Goal: Task Accomplishment & Management: Complete application form

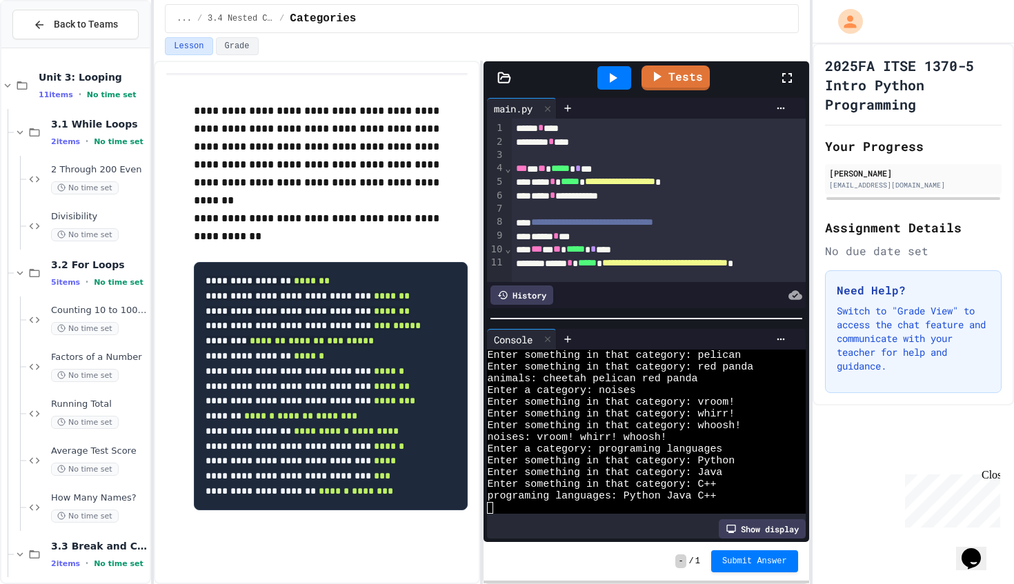
scroll to position [23, 0]
click at [675, 79] on link "Tests" at bounding box center [675, 76] width 68 height 26
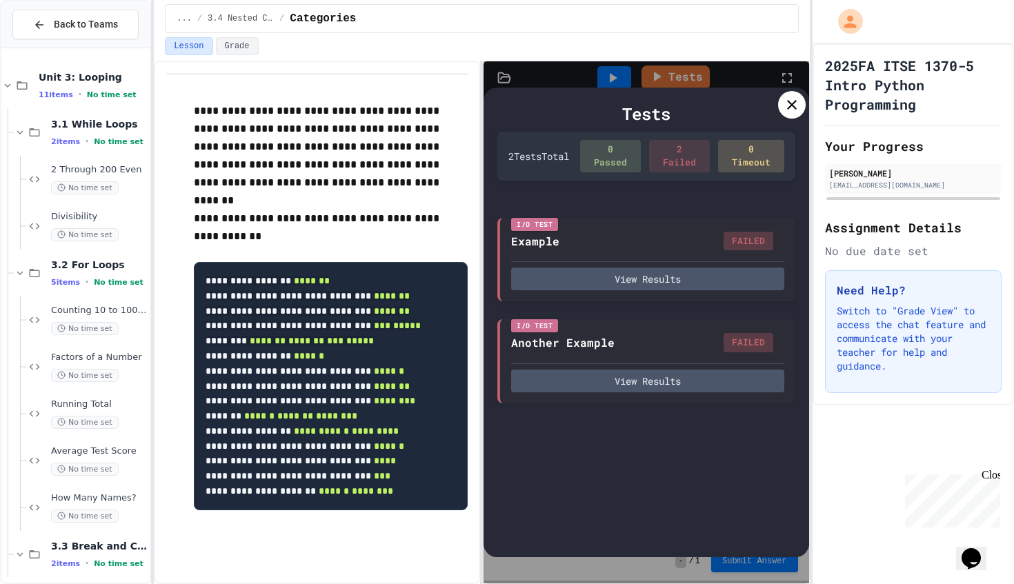
click at [617, 272] on button "View Results" at bounding box center [647, 279] width 272 height 23
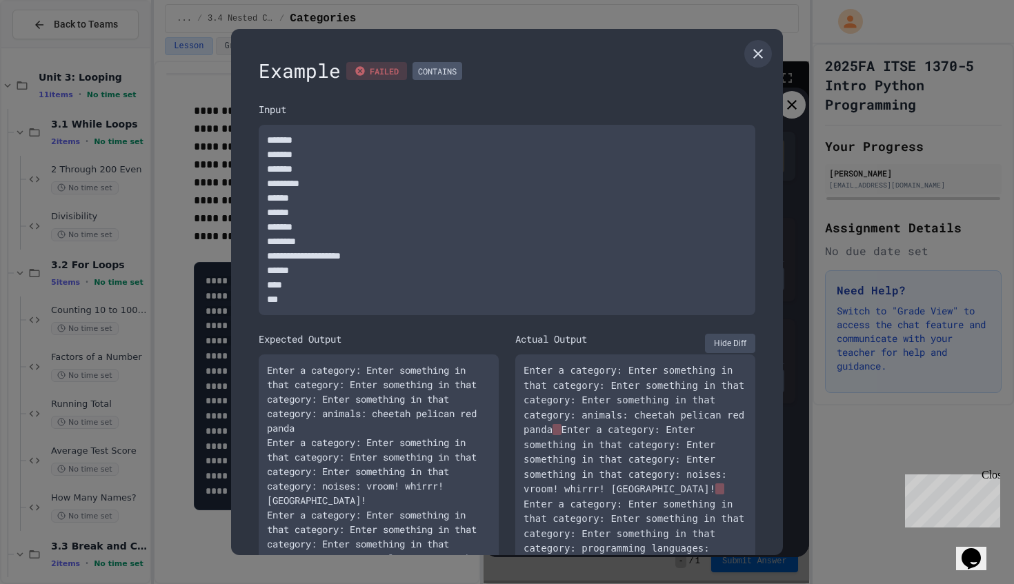
scroll to position [0, 0]
click at [724, 342] on button "Hide Diff" at bounding box center [730, 343] width 50 height 19
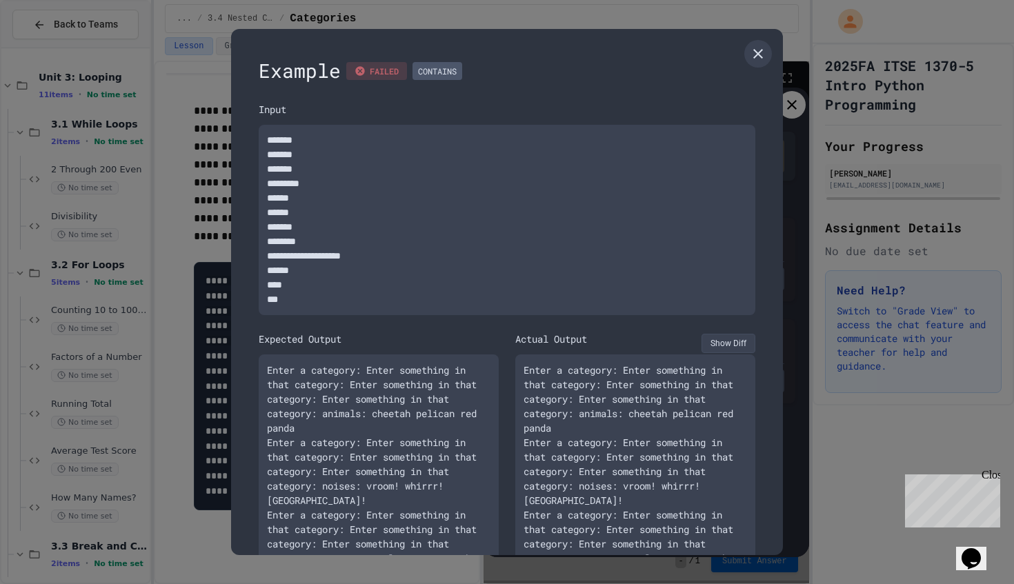
click at [724, 342] on button "Show Diff" at bounding box center [729, 343] width 54 height 19
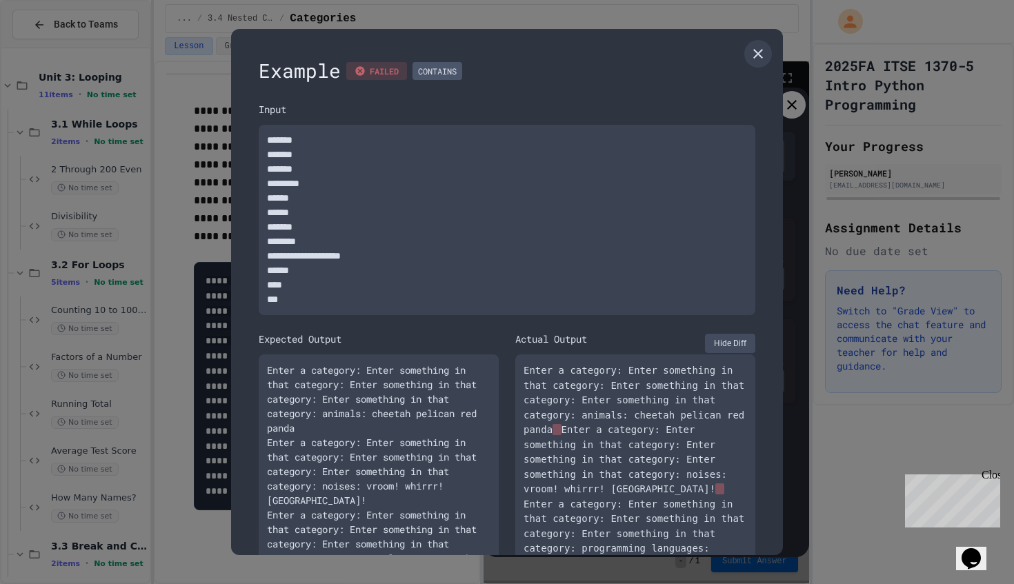
click at [724, 342] on button "Hide Diff" at bounding box center [730, 343] width 50 height 19
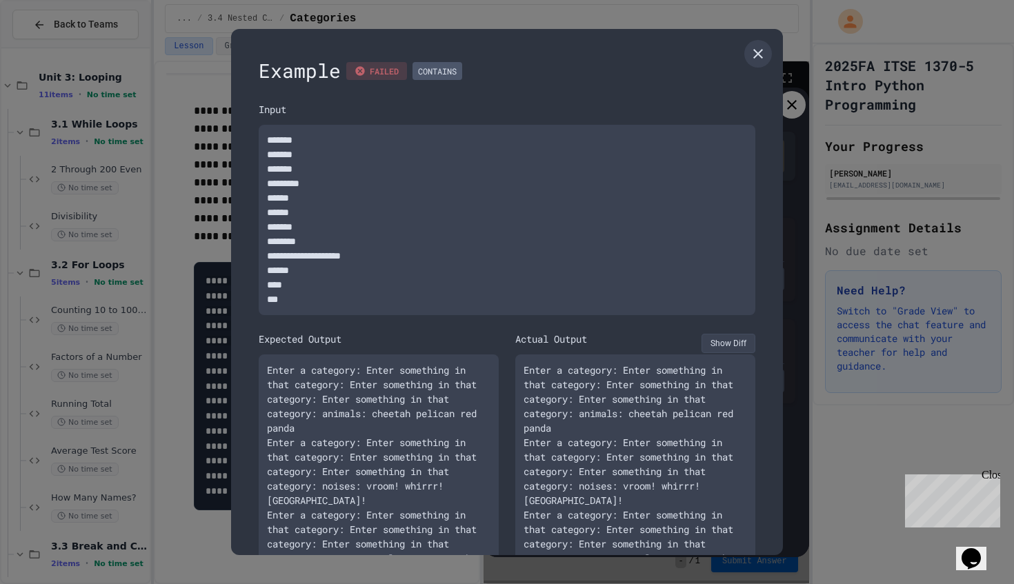
click at [724, 342] on button "Show Diff" at bounding box center [729, 343] width 54 height 19
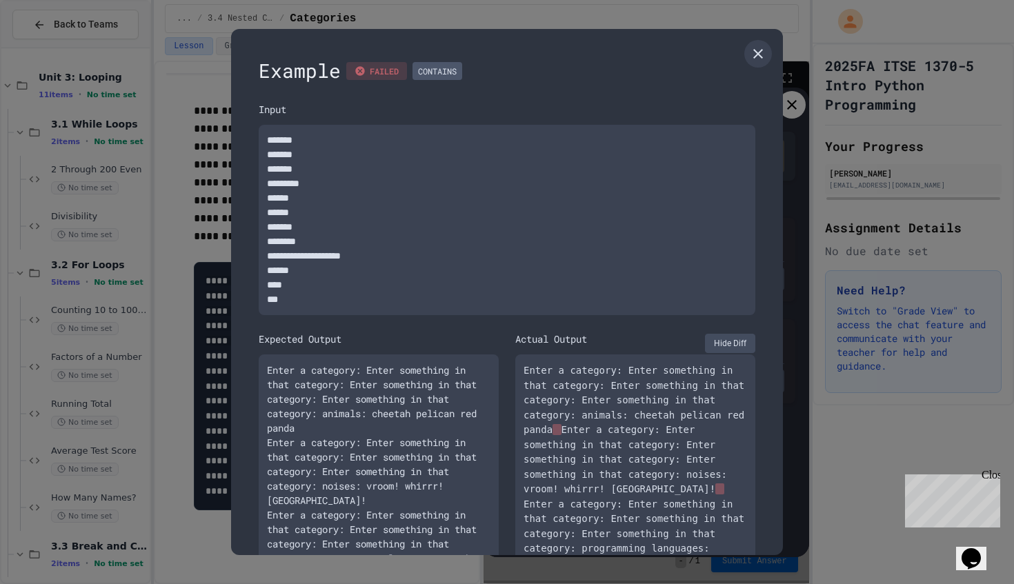
click at [724, 342] on button "Hide Diff" at bounding box center [730, 343] width 50 height 19
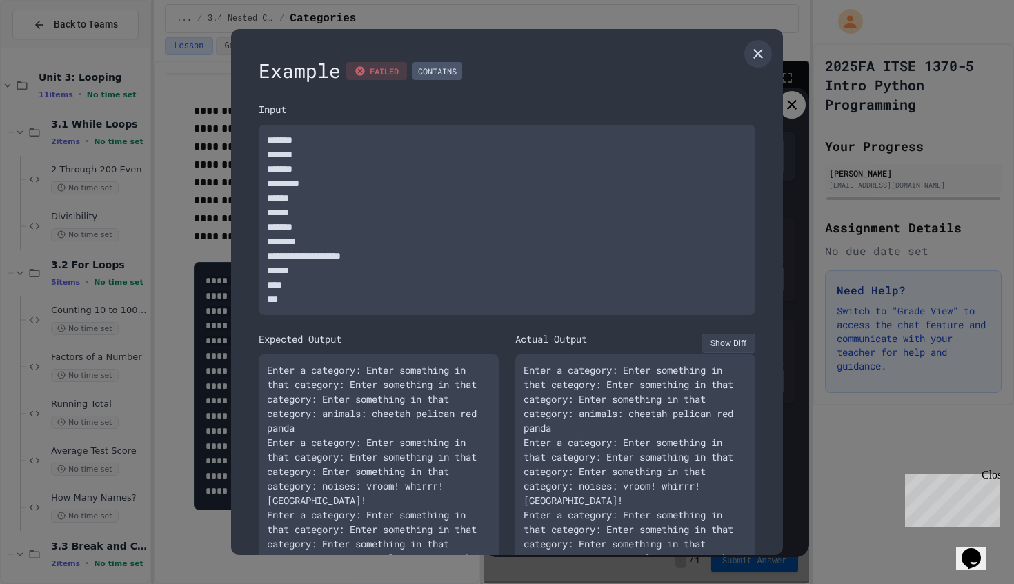
click at [724, 342] on button "Show Diff" at bounding box center [729, 343] width 54 height 19
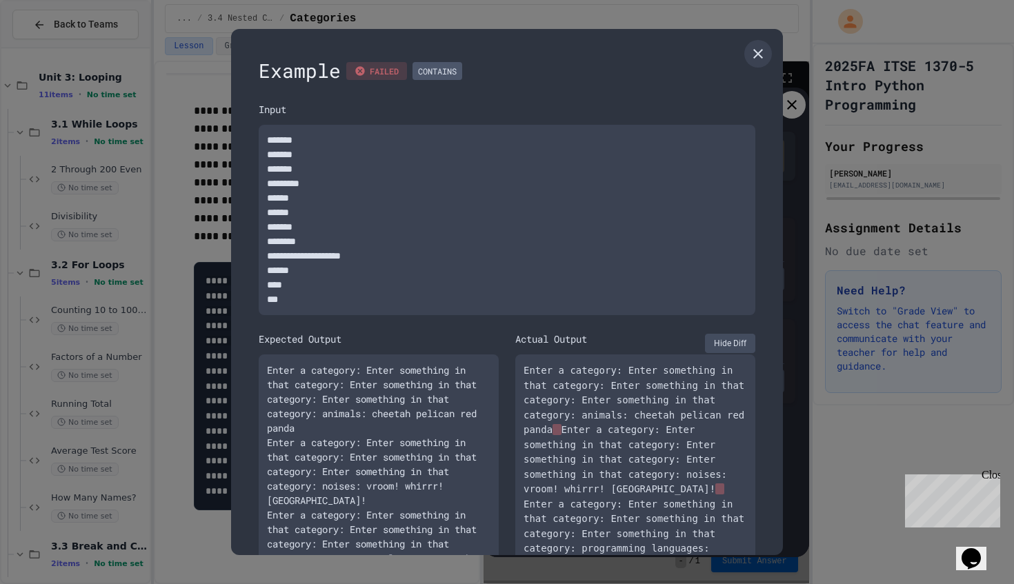
click at [724, 342] on button "Hide Diff" at bounding box center [730, 343] width 50 height 19
type textarea "*"
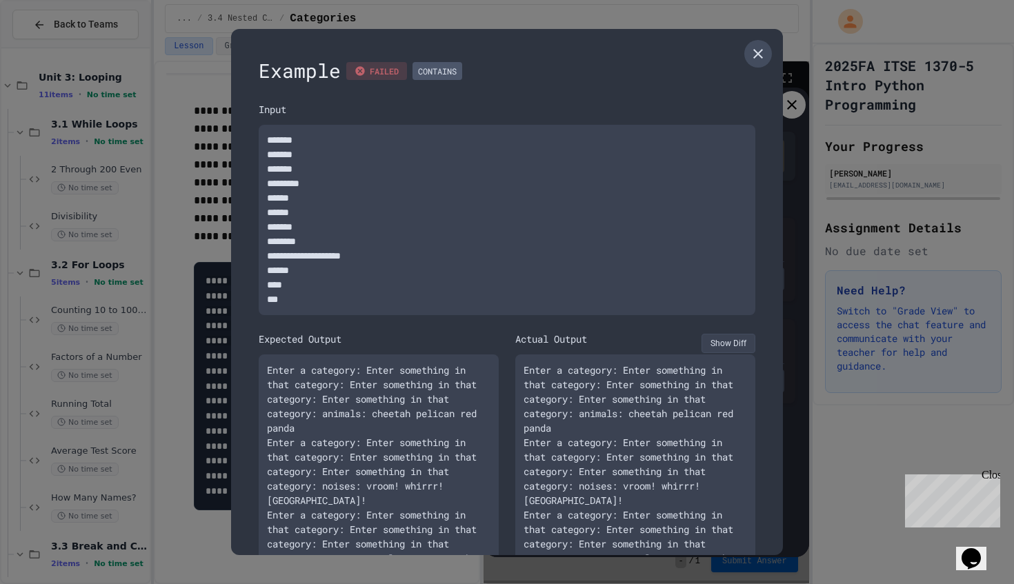
click at [764, 55] on icon at bounding box center [758, 54] width 17 height 17
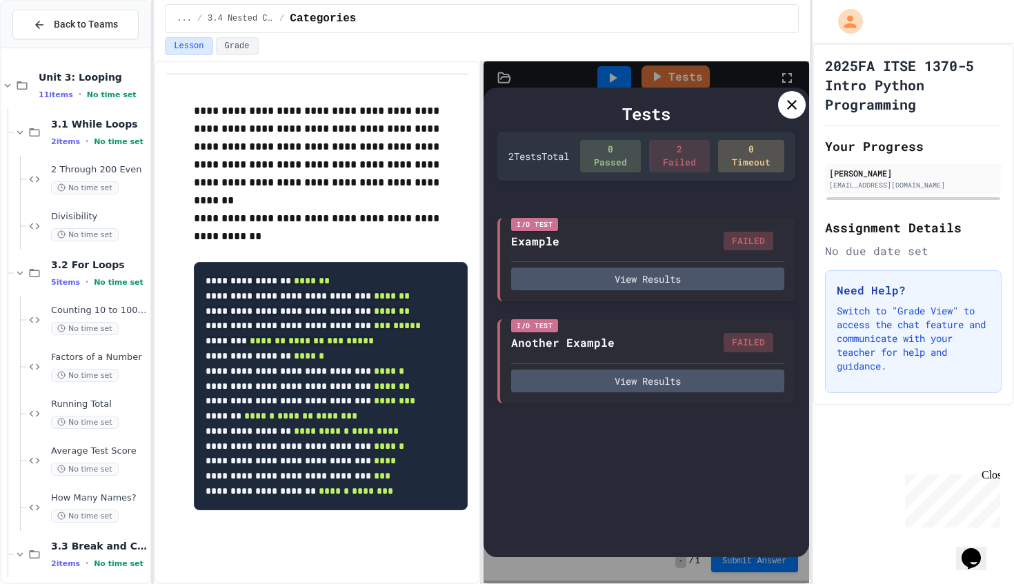
click at [785, 108] on icon at bounding box center [792, 105] width 17 height 17
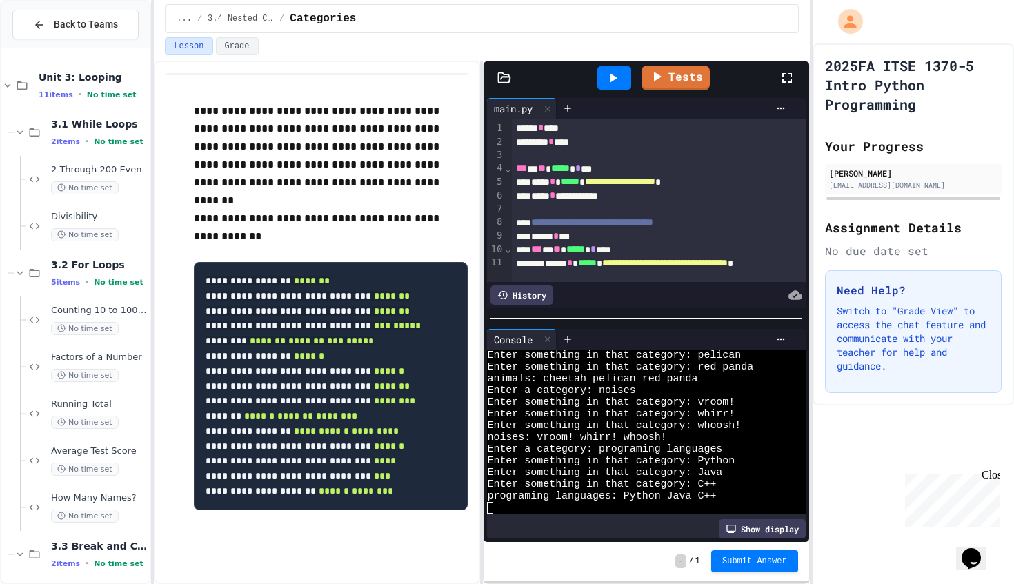
scroll to position [1, 0]
click at [741, 561] on span "Submit Answer" at bounding box center [754, 560] width 65 height 11
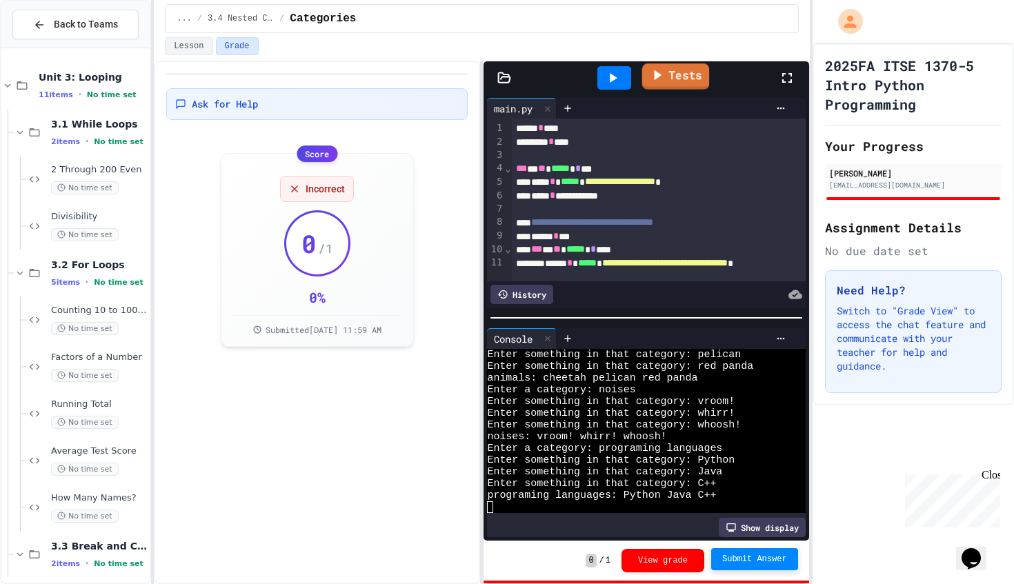
click at [668, 78] on link "Tests" at bounding box center [676, 76] width 68 height 26
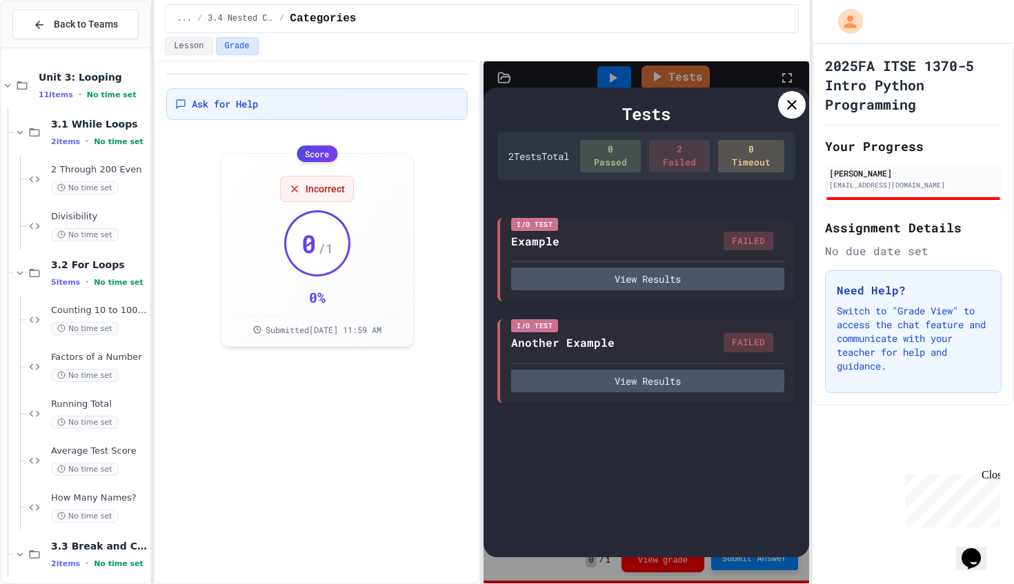
click at [793, 103] on icon at bounding box center [792, 105] width 17 height 17
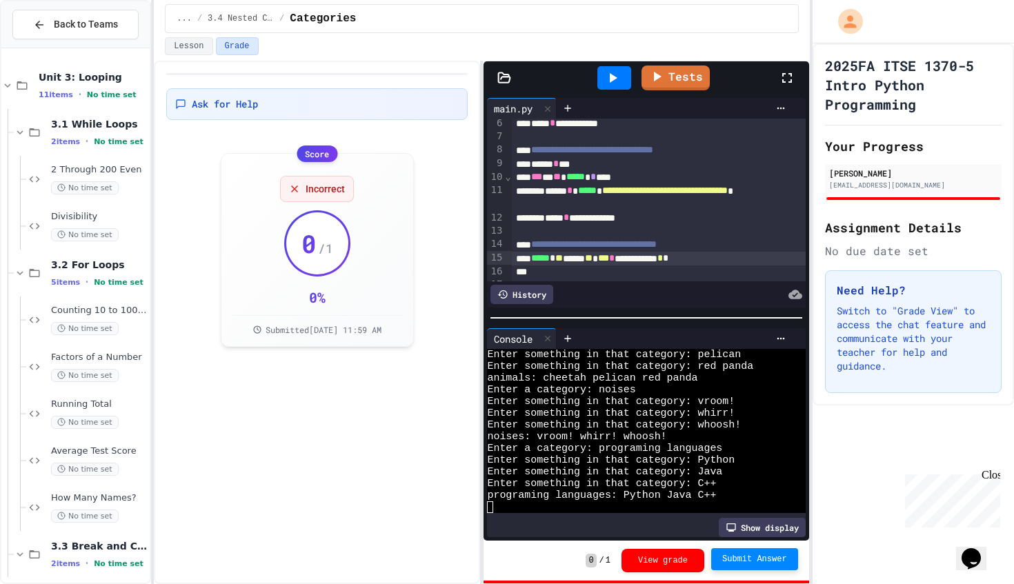
scroll to position [72, 0]
click at [597, 191] on span "*****" at bounding box center [587, 191] width 19 height 10
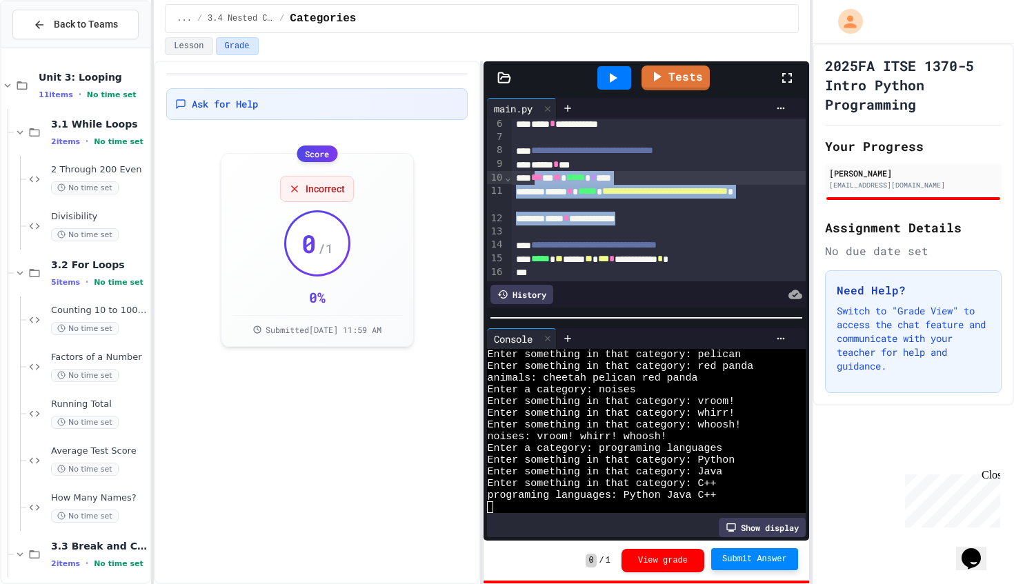
drag, startPoint x: 686, startPoint y: 221, endPoint x: 542, endPoint y: 178, distance: 150.4
click at [542, 178] on div "**********" at bounding box center [659, 178] width 294 height 262
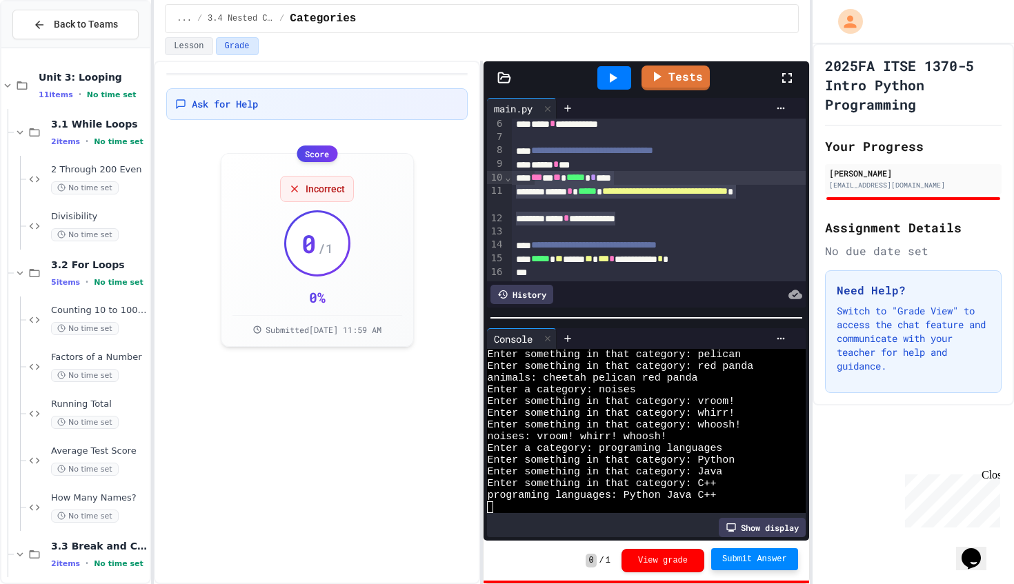
click at [595, 206] on div "**********" at bounding box center [659, 198] width 294 height 27
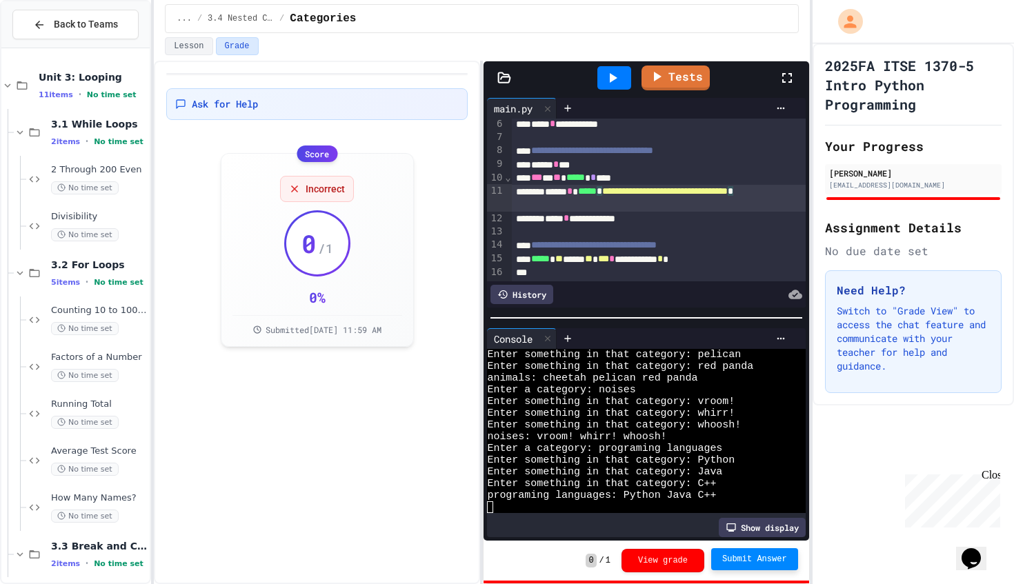
click at [595, 206] on div "**********" at bounding box center [659, 198] width 294 height 27
click at [615, 79] on icon at bounding box center [614, 78] width 8 height 10
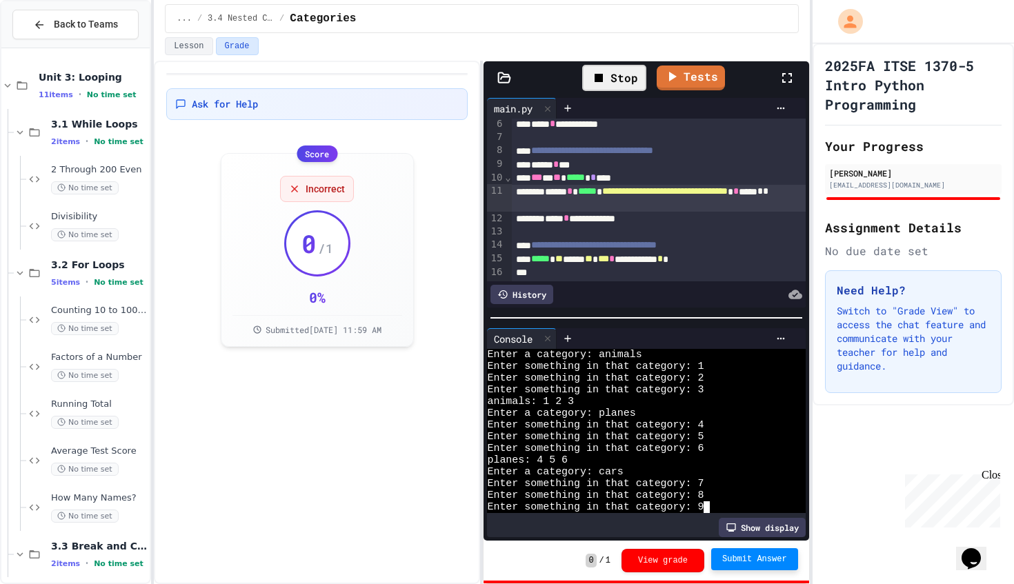
scroll to position [23, 0]
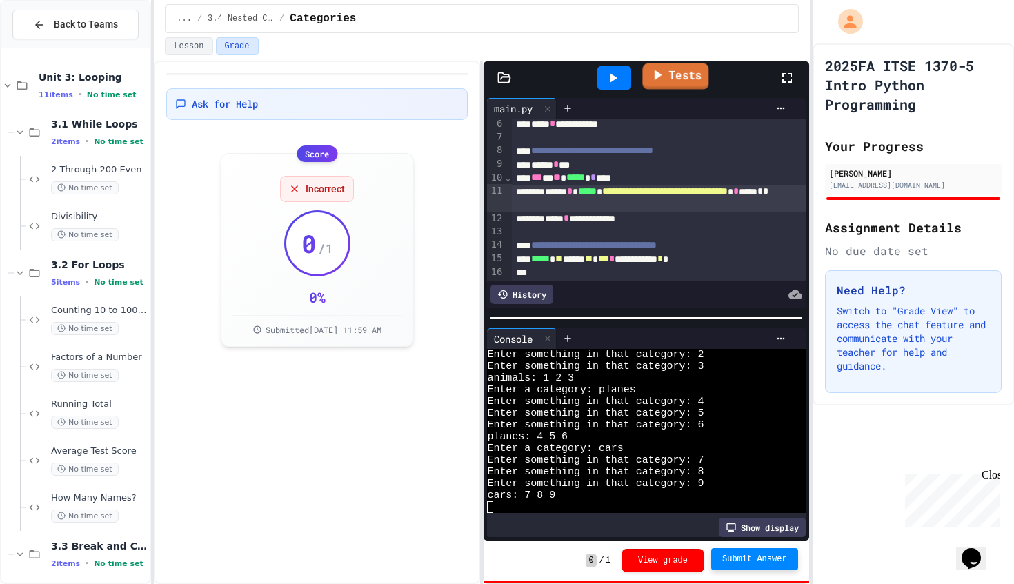
click at [668, 88] on link "Tests" at bounding box center [675, 76] width 66 height 26
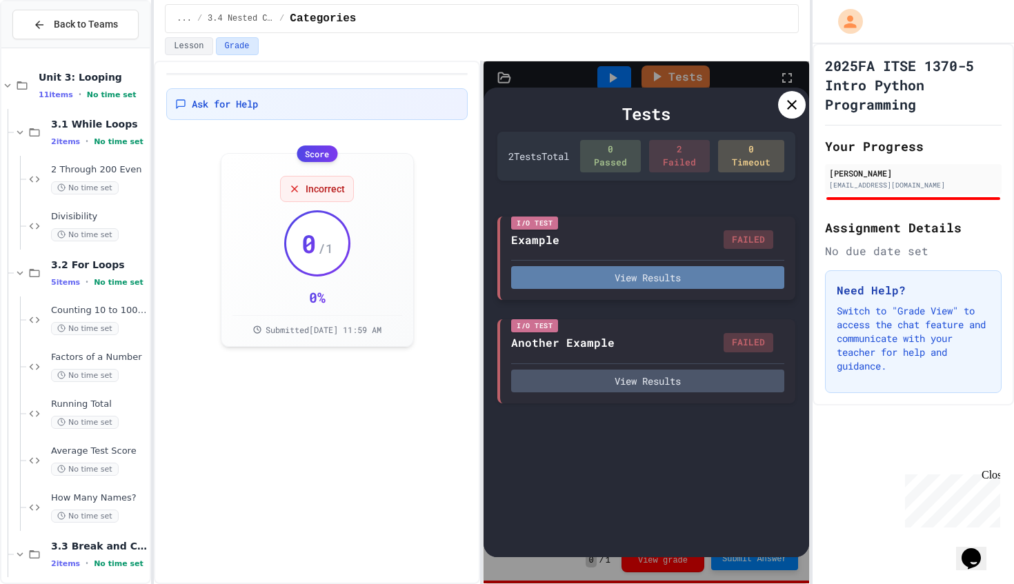
click at [622, 279] on button "View Results" at bounding box center [647, 277] width 272 height 23
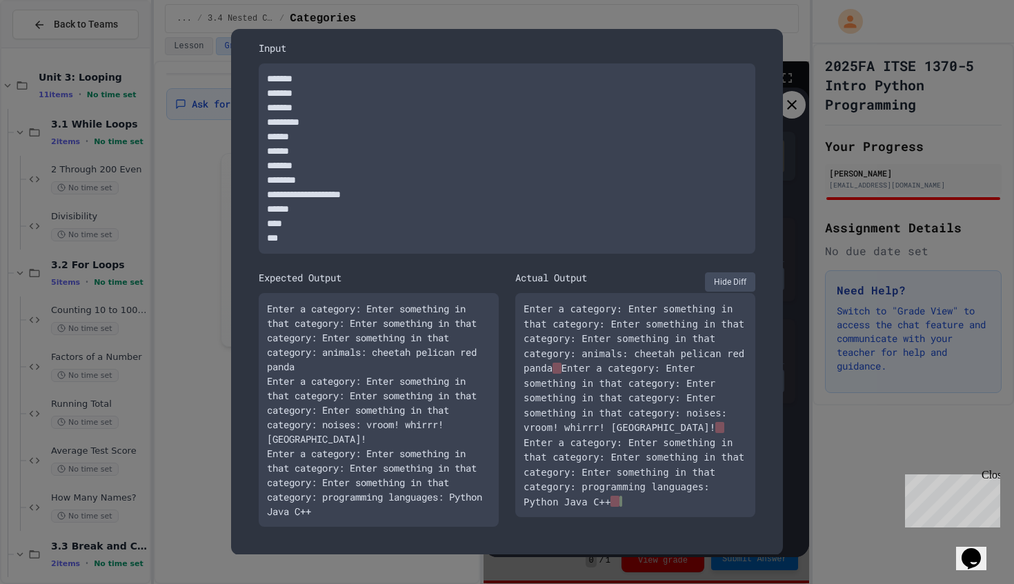
scroll to position [68, 0]
click at [727, 275] on button "Hide Diff" at bounding box center [730, 281] width 50 height 19
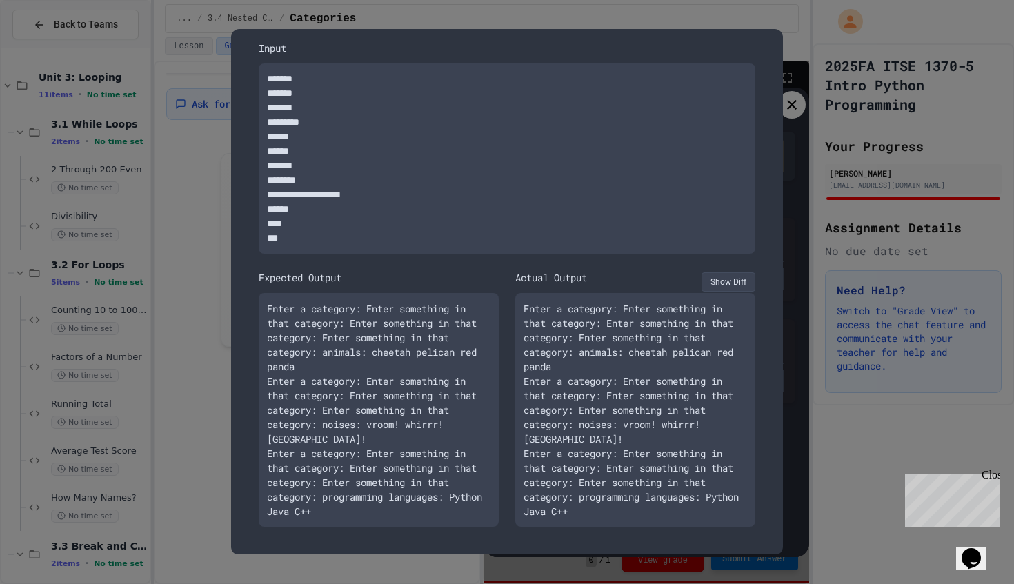
click at [727, 275] on button "Show Diff" at bounding box center [729, 281] width 54 height 19
type textarea "*"
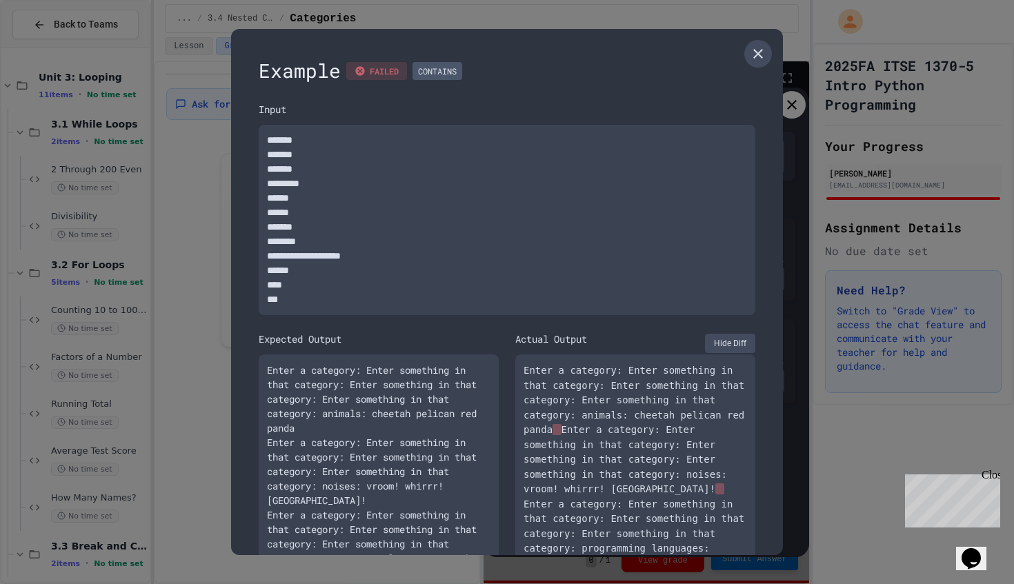
scroll to position [0, 0]
click at [759, 53] on icon at bounding box center [758, 54] width 10 height 10
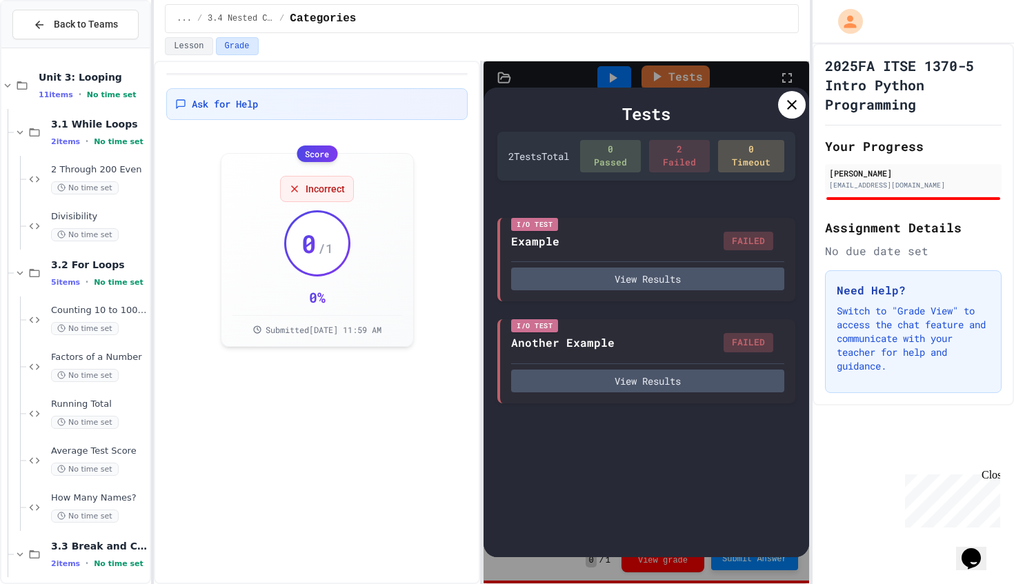
click at [784, 104] on icon at bounding box center [792, 105] width 17 height 17
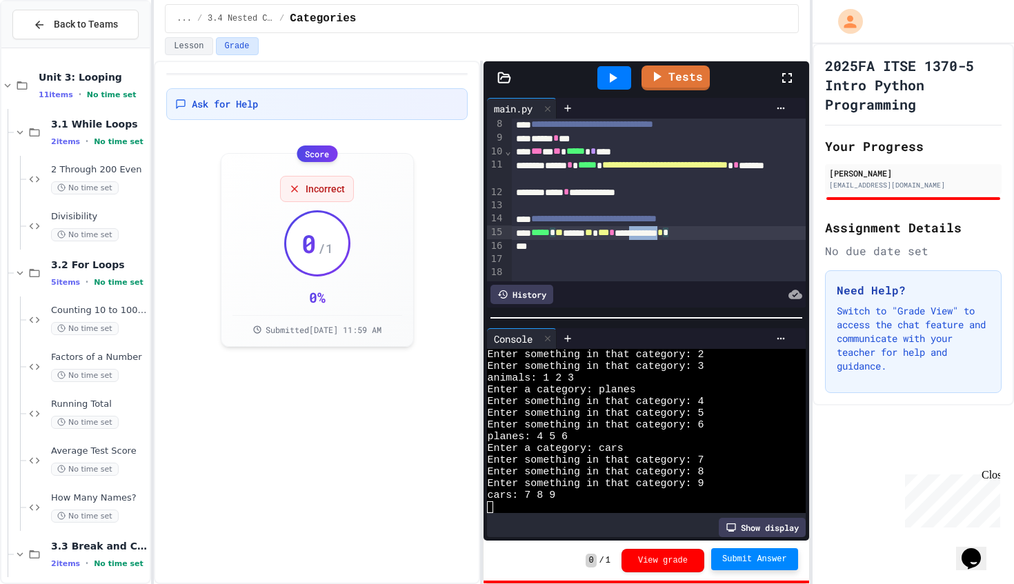
scroll to position [97, 0]
drag, startPoint x: 750, startPoint y: 235, endPoint x: 539, endPoint y: 235, distance: 210.4
click at [539, 235] on div "**********" at bounding box center [659, 234] width 294 height 14
click at [617, 224] on span "**********" at bounding box center [594, 220] width 126 height 10
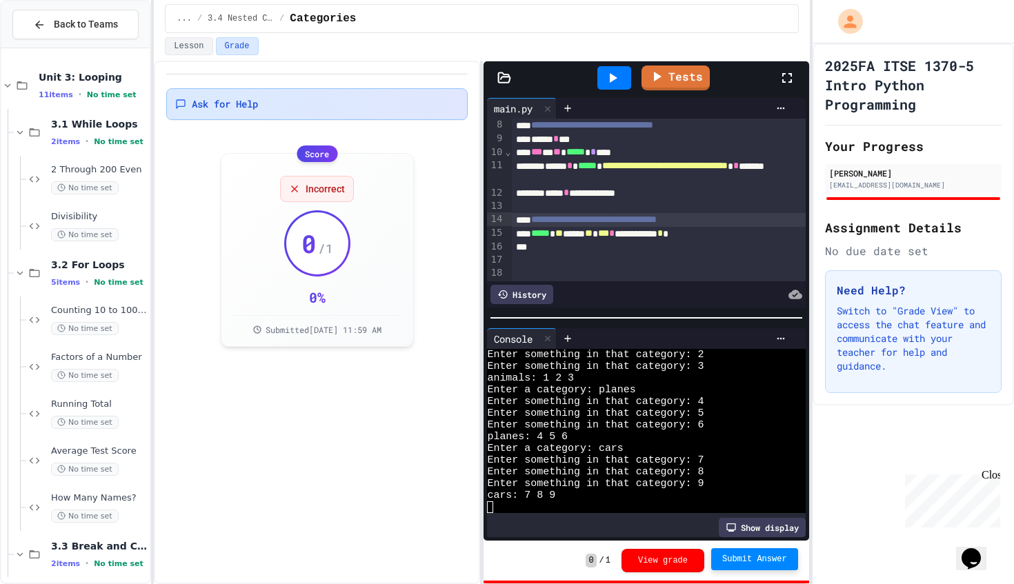
click at [195, 101] on span "Ask for Help" at bounding box center [225, 104] width 66 height 14
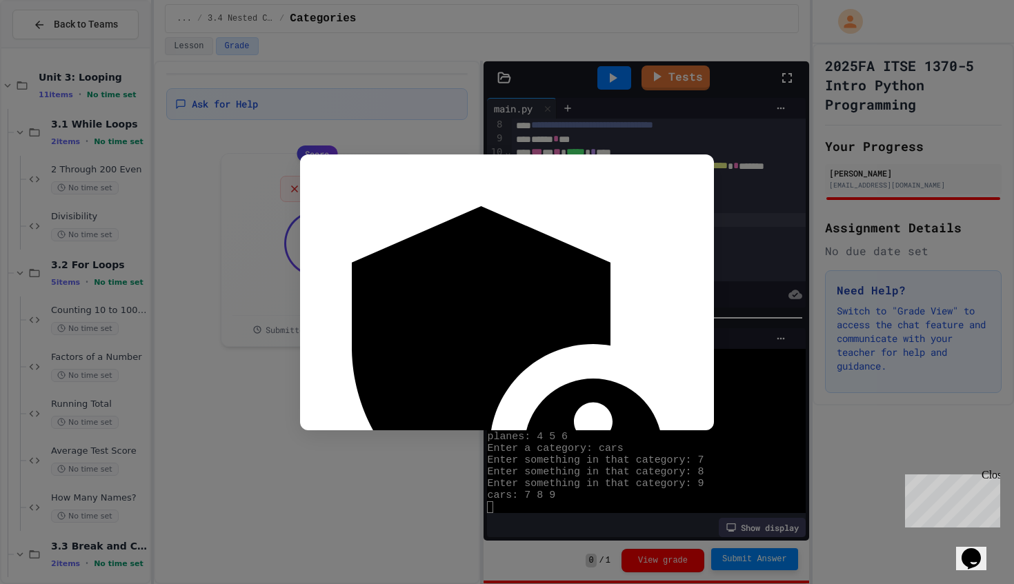
type textarea "**********"
click at [313, 584] on icon "button" at bounding box center [309, 594] width 10 height 10
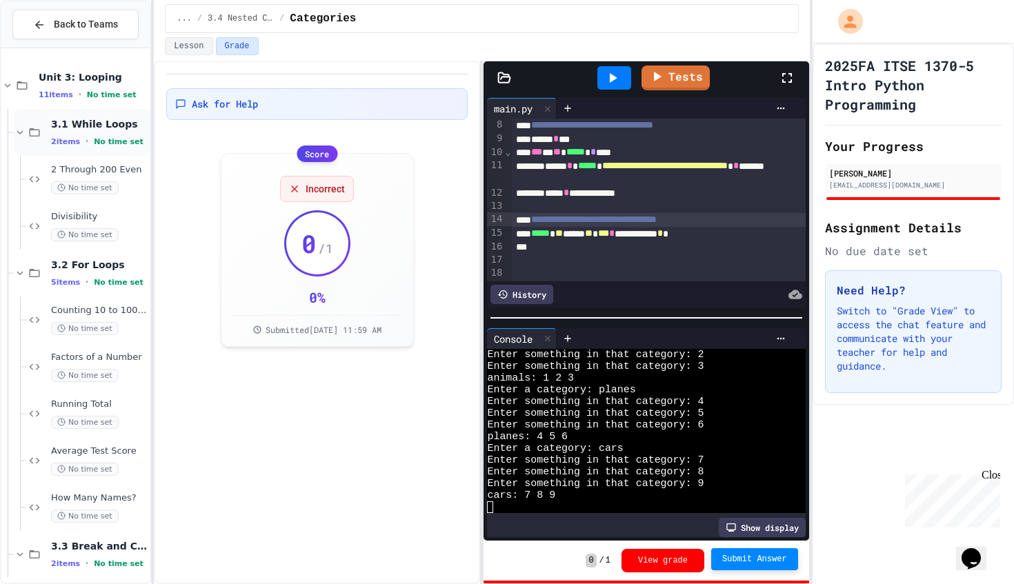
click at [103, 147] on div "3.1 While Loops 2 items • No time set" at bounding box center [82, 132] width 136 height 47
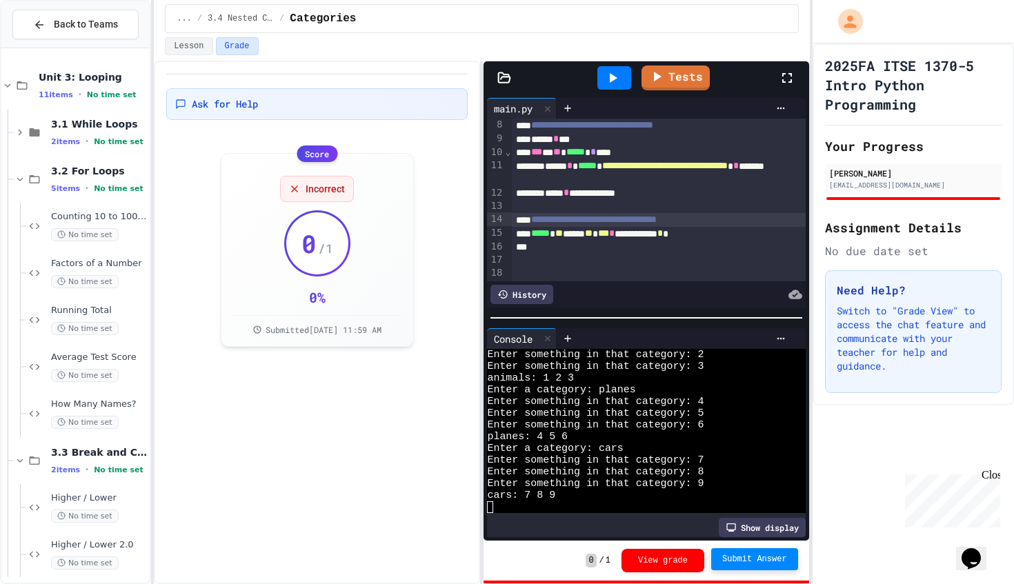
click at [103, 147] on div "3.1 While Loops 2 items • No time set" at bounding box center [82, 132] width 136 height 47
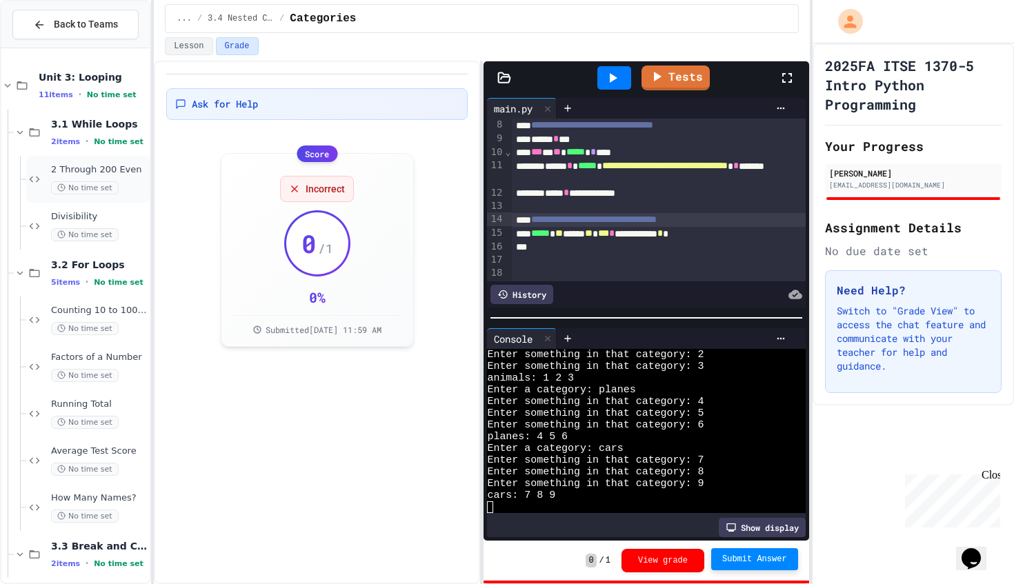
click at [94, 172] on span "2 Through 200 Even" at bounding box center [99, 170] width 96 height 12
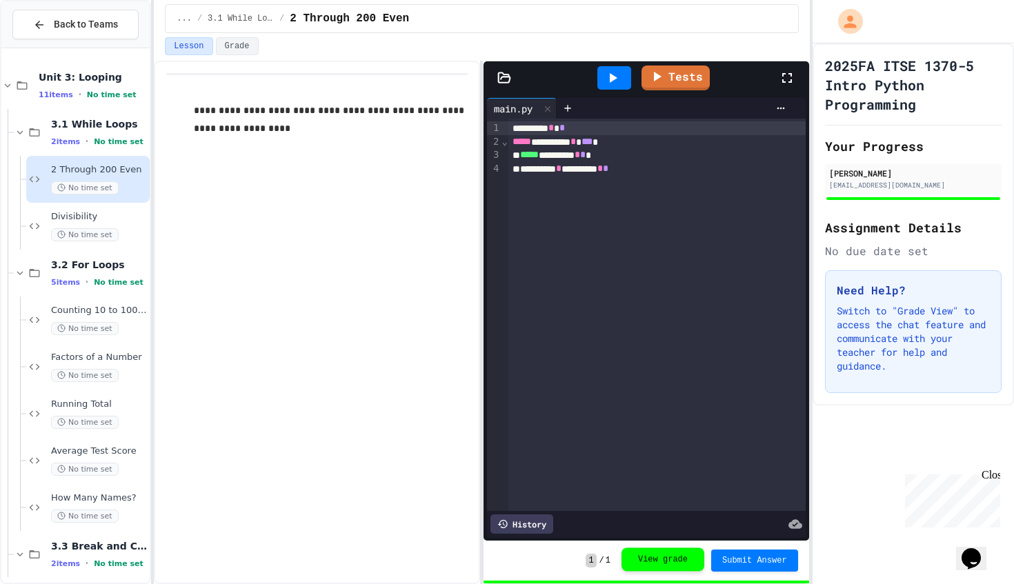
click at [655, 553] on button "View grade" at bounding box center [662, 559] width 83 height 23
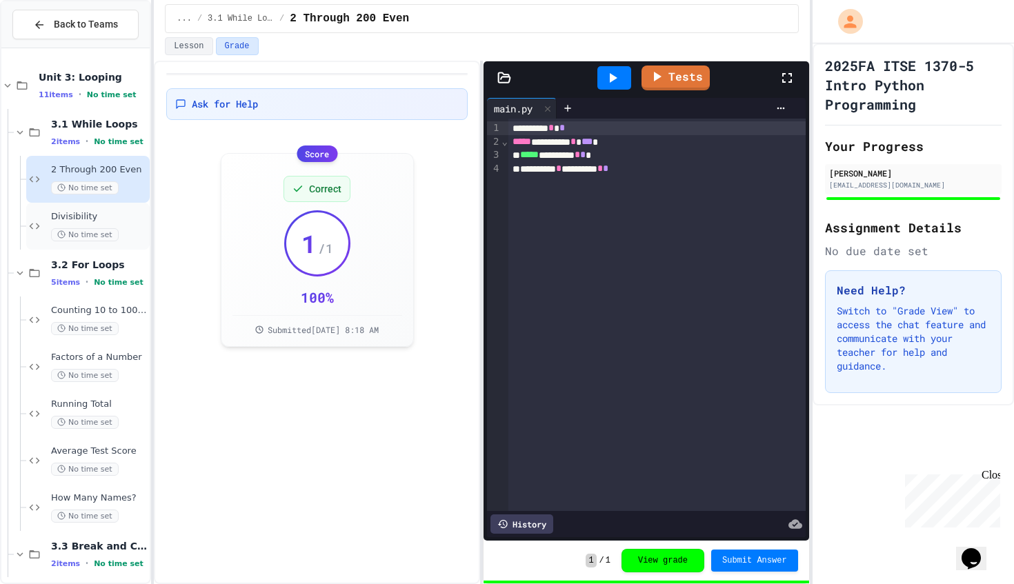
click at [83, 228] on span "No time set" at bounding box center [85, 234] width 68 height 13
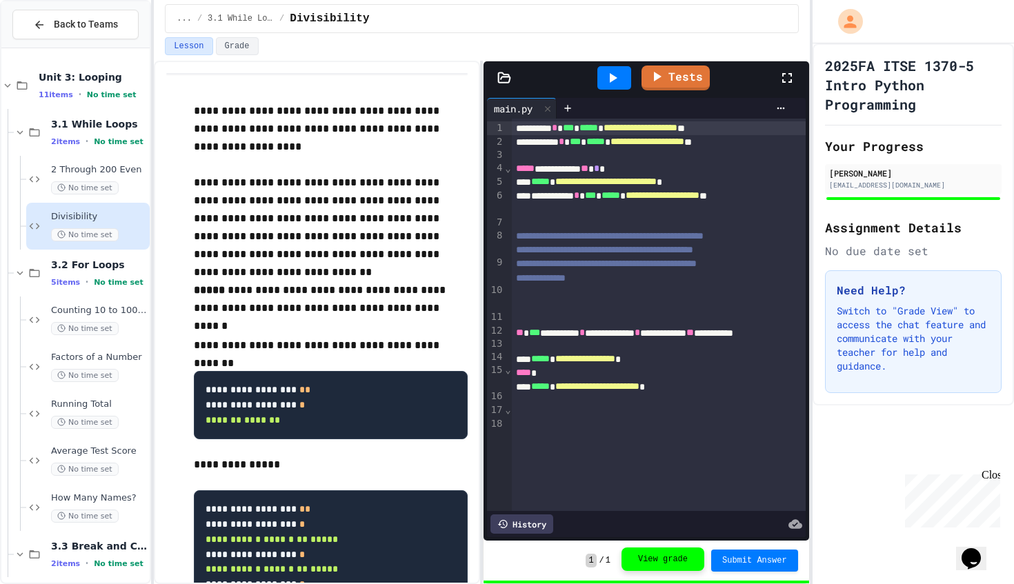
click at [666, 557] on button "View grade" at bounding box center [662, 559] width 83 height 23
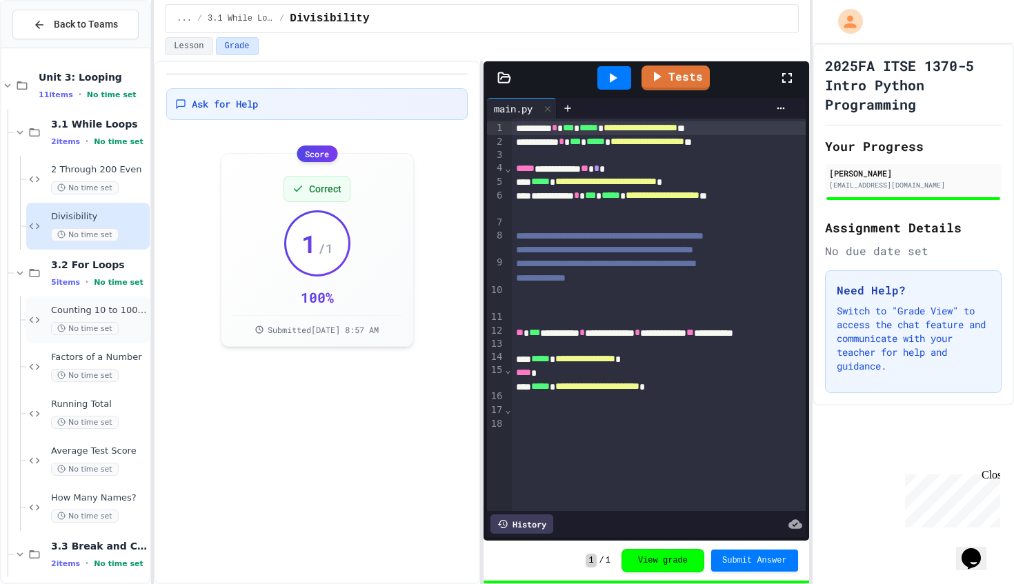
click at [94, 312] on span "Counting 10 to 100 by Tens" at bounding box center [99, 311] width 96 height 12
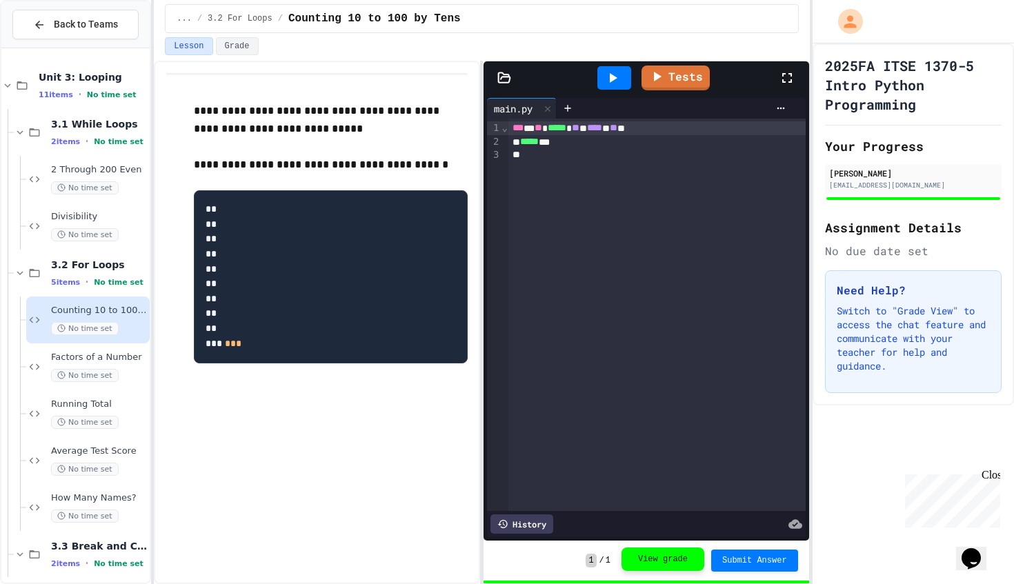
click at [653, 566] on button "View grade" at bounding box center [662, 559] width 83 height 23
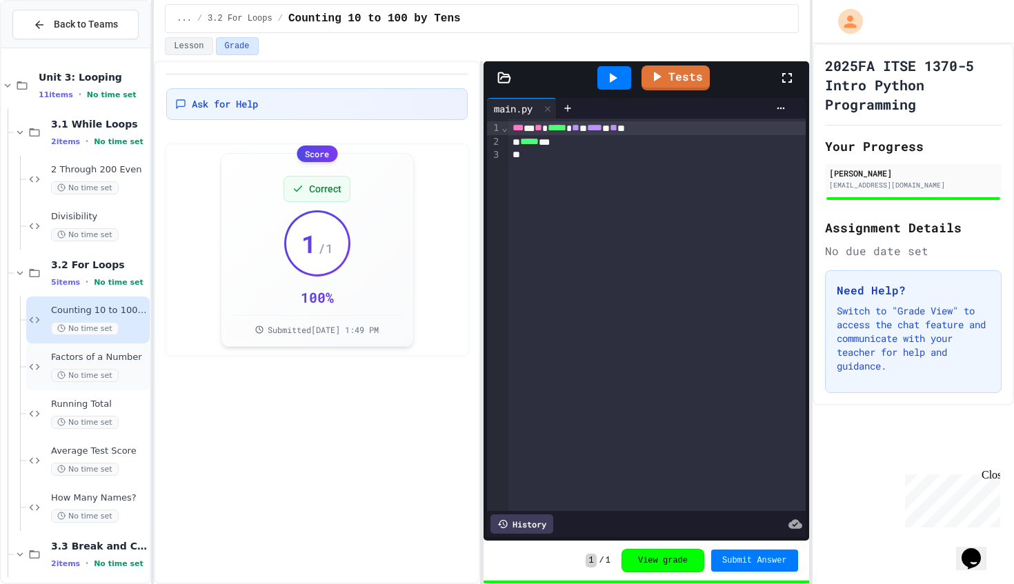
click at [86, 378] on span "No time set" at bounding box center [85, 375] width 68 height 13
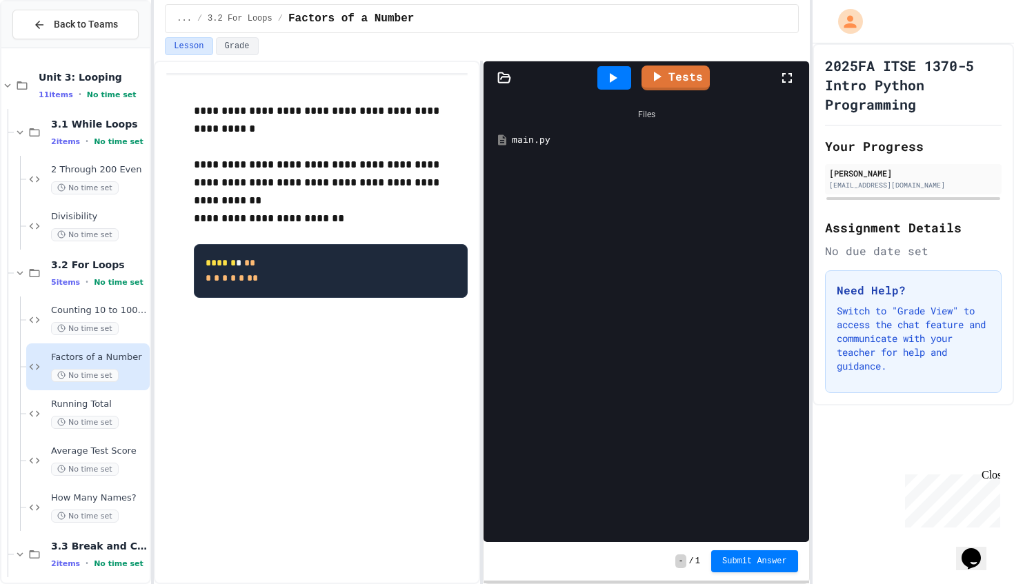
click at [90, 358] on span "Factors of a Number" at bounding box center [99, 358] width 96 height 12
click at [515, 136] on div "main.py" at bounding box center [656, 140] width 288 height 14
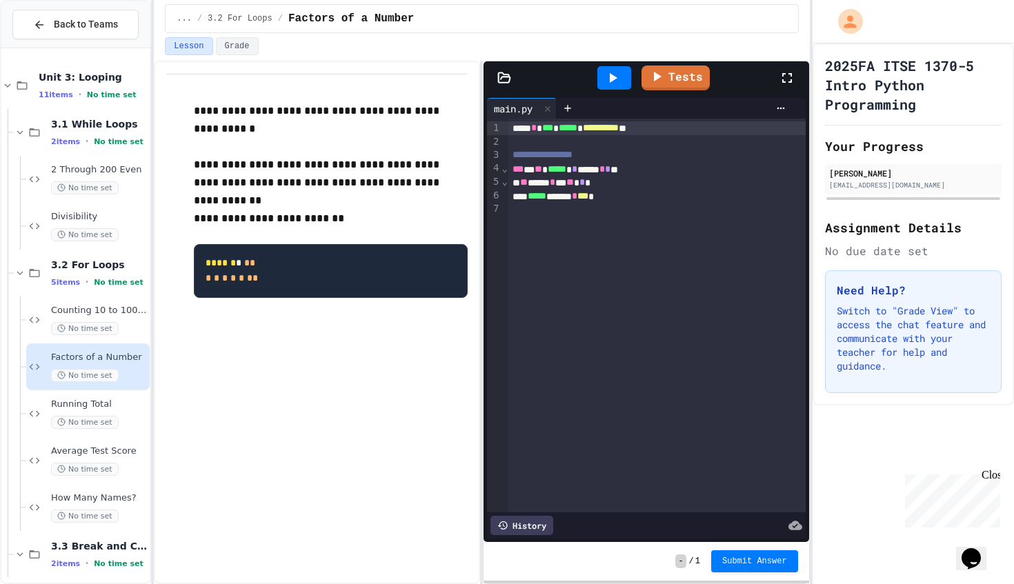
click at [619, 83] on icon at bounding box center [612, 78] width 17 height 17
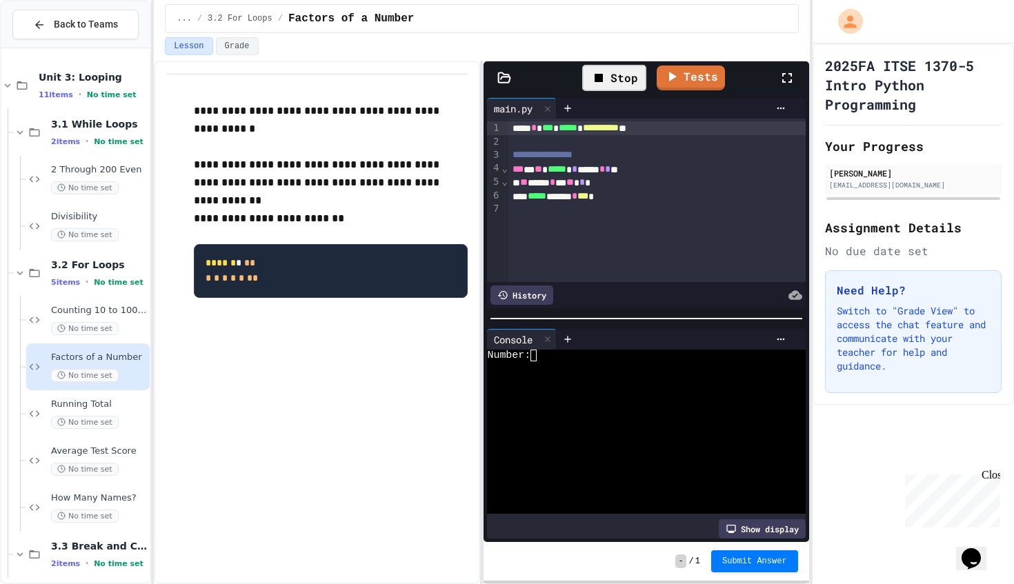
click at [539, 356] on textarea "Terminal input" at bounding box center [540, 356] width 6 height 12
click at [673, 77] on link "Tests" at bounding box center [675, 76] width 67 height 26
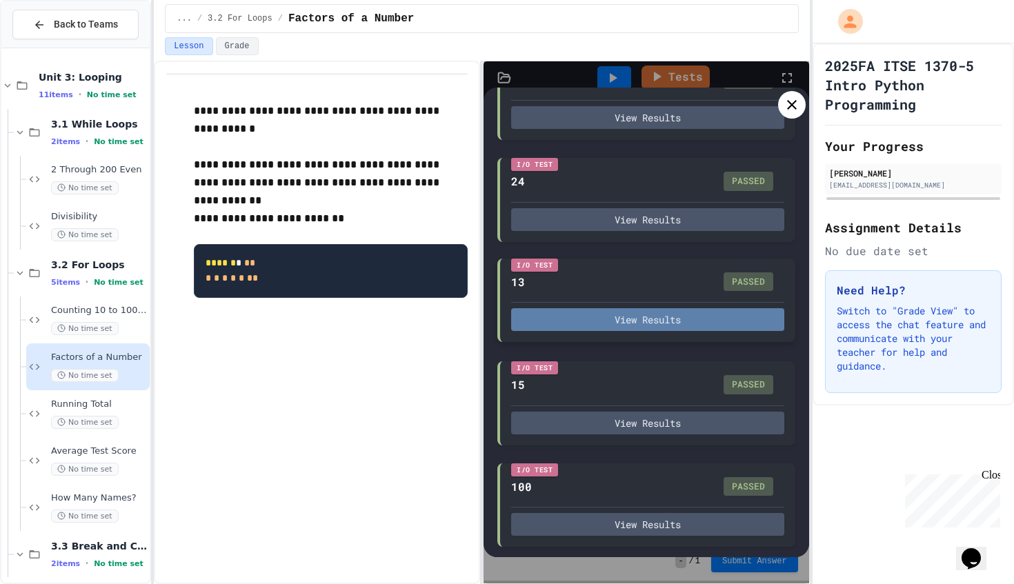
scroll to position [160, 0]
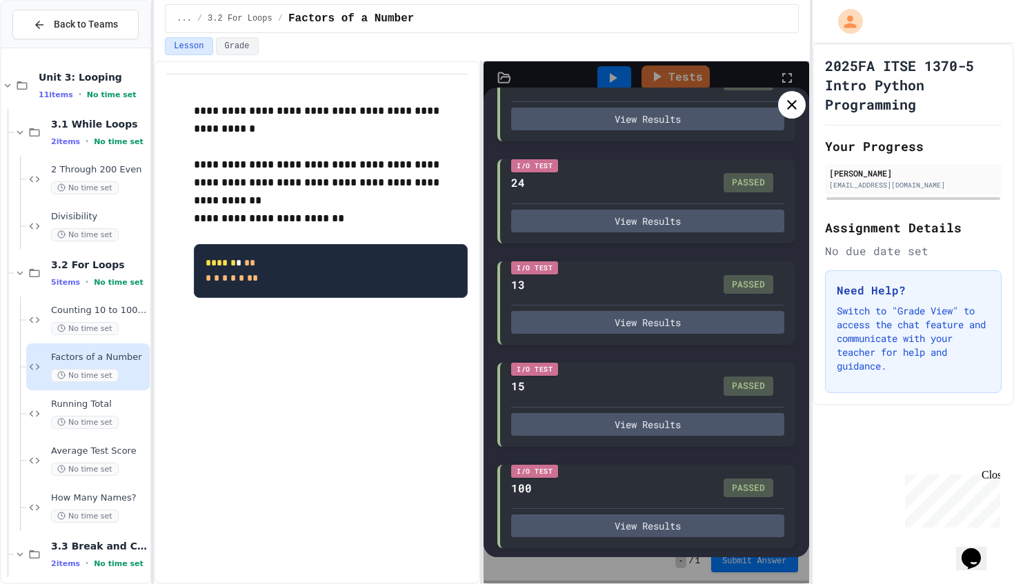
click at [790, 103] on icon at bounding box center [792, 105] width 10 height 10
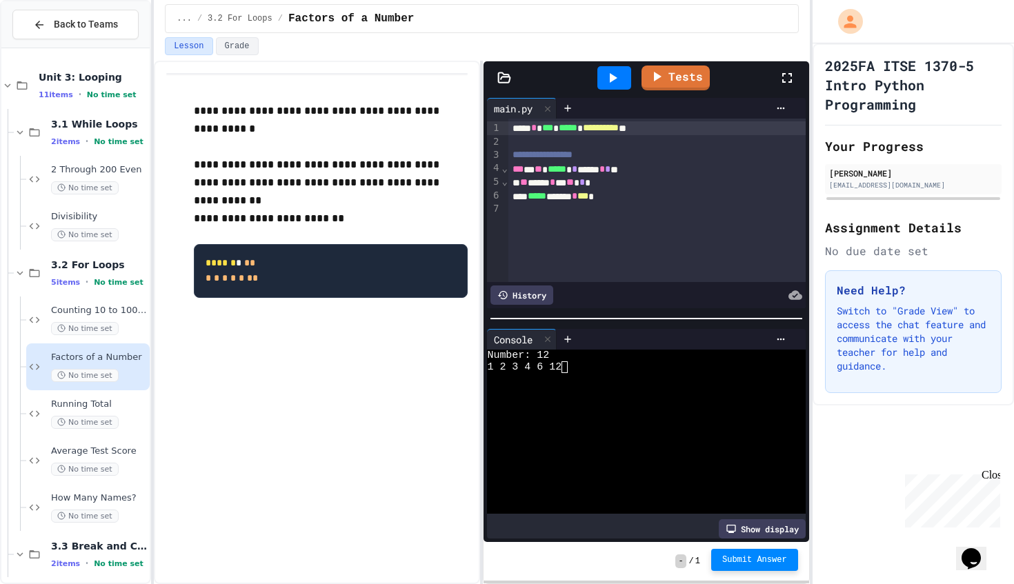
click at [740, 558] on span "Submit Answer" at bounding box center [754, 560] width 65 height 11
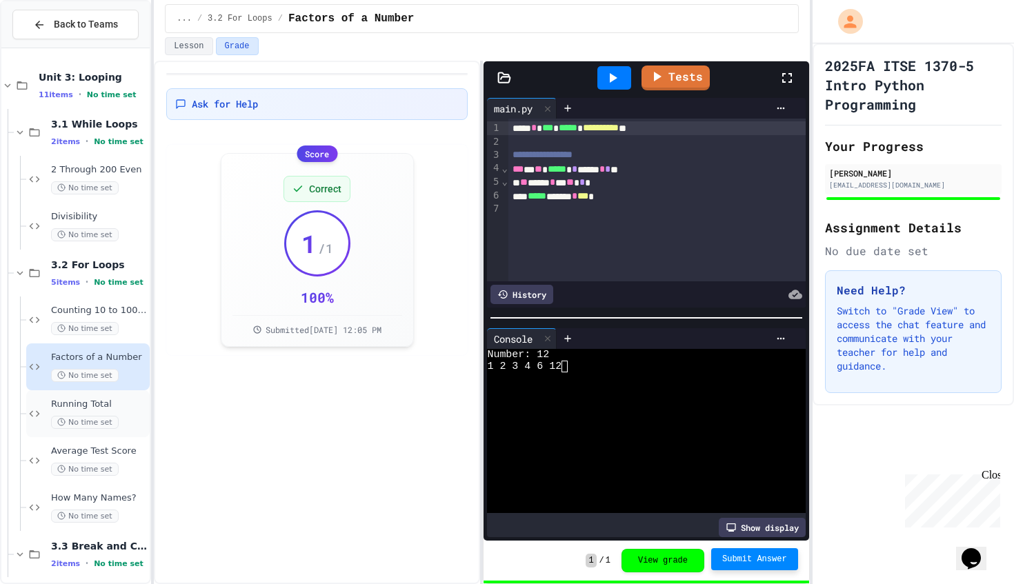
click at [61, 415] on div "Running Total No time set" at bounding box center [99, 414] width 96 height 30
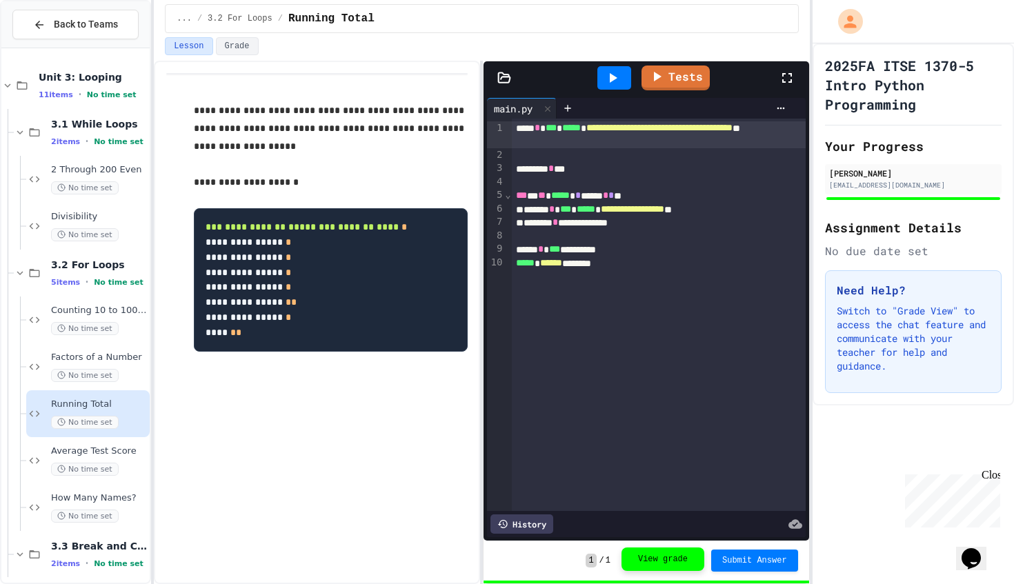
click at [657, 563] on button "View grade" at bounding box center [662, 559] width 83 height 23
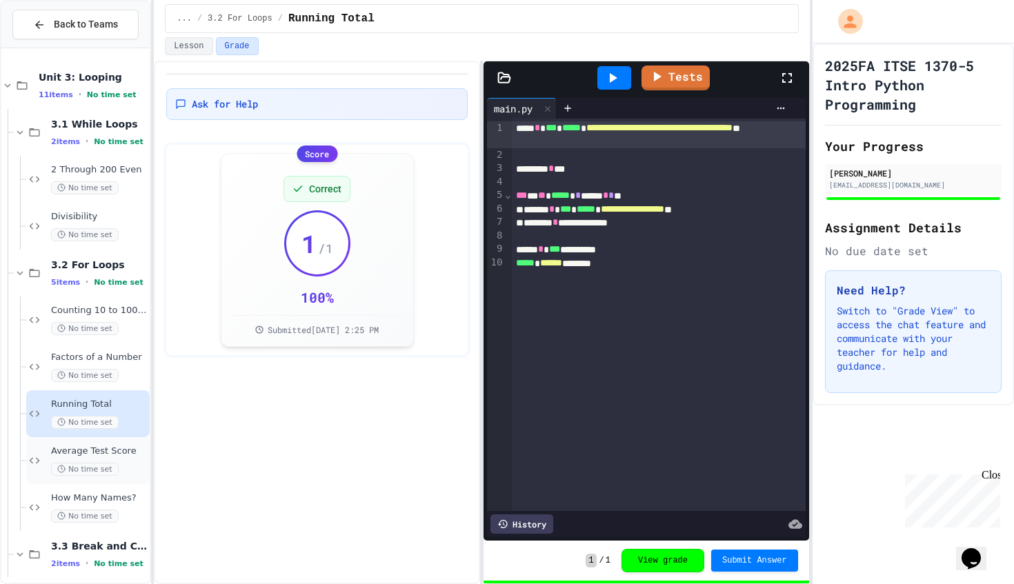
click at [85, 463] on span "No time set" at bounding box center [85, 469] width 68 height 13
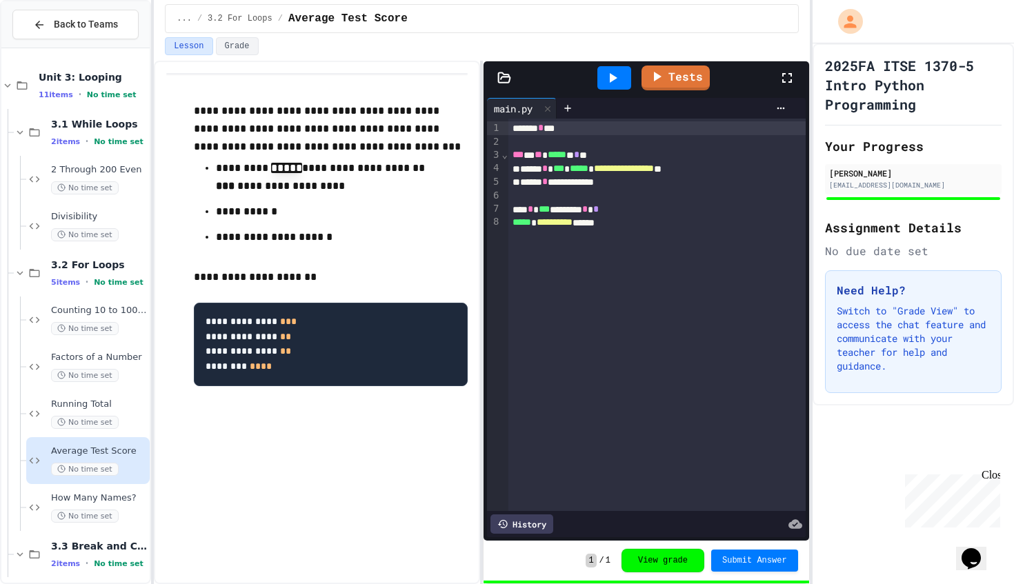
click at [657, 558] on button "View grade" at bounding box center [662, 560] width 83 height 23
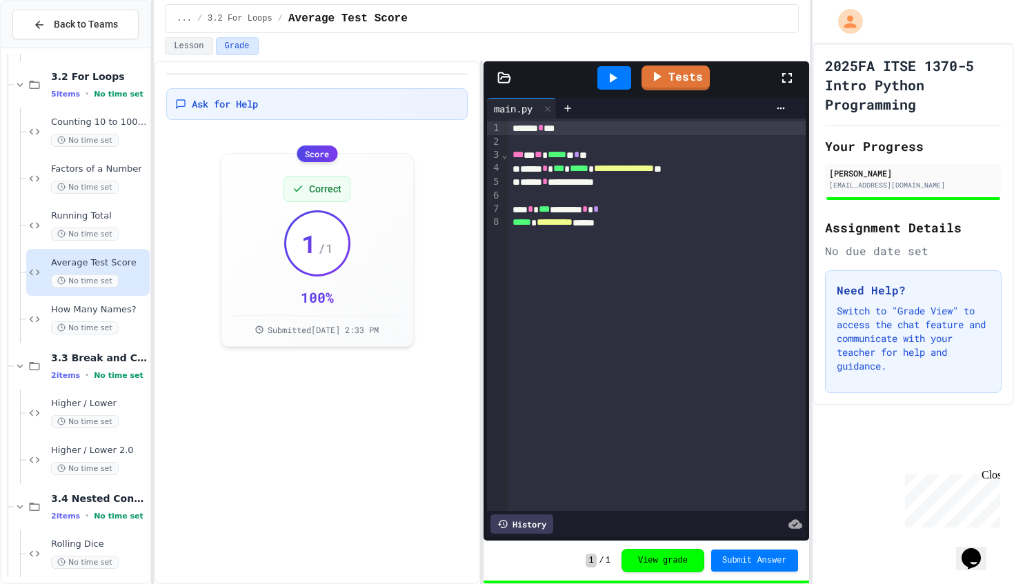
scroll to position [199, 0]
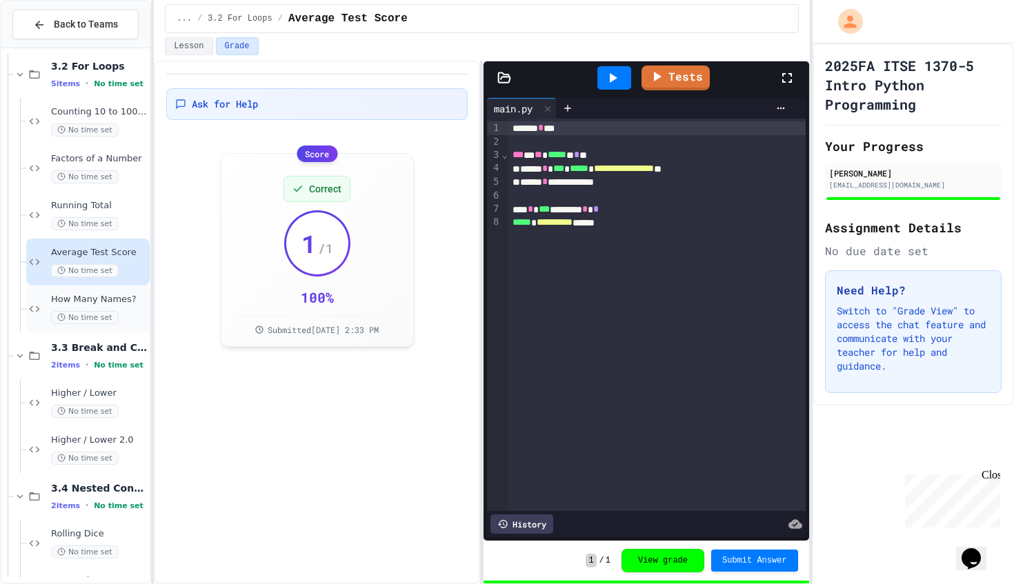
click at [81, 300] on span "How Many Names?" at bounding box center [99, 300] width 96 height 12
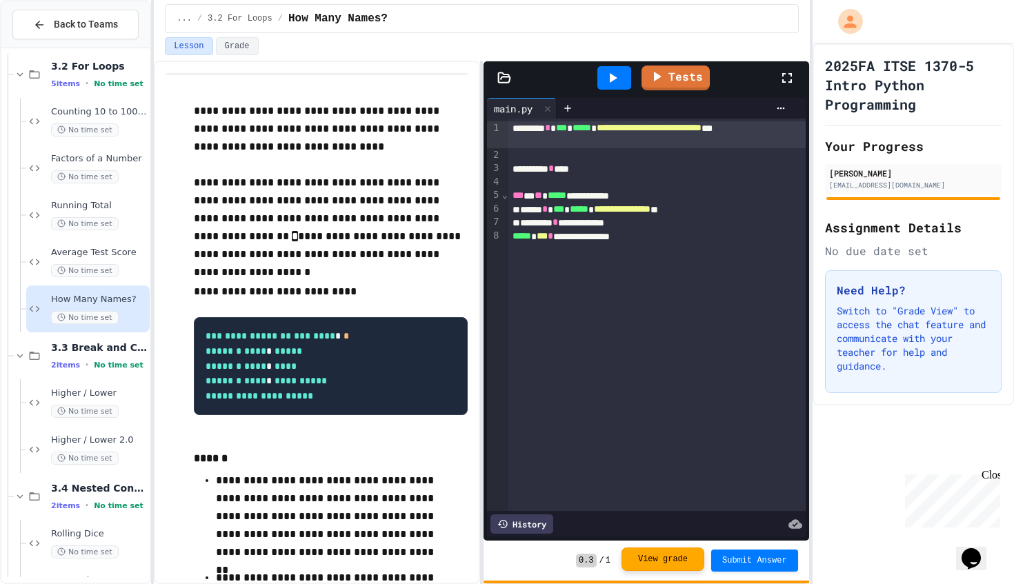
click at [661, 561] on button "View grade" at bounding box center [662, 559] width 83 height 23
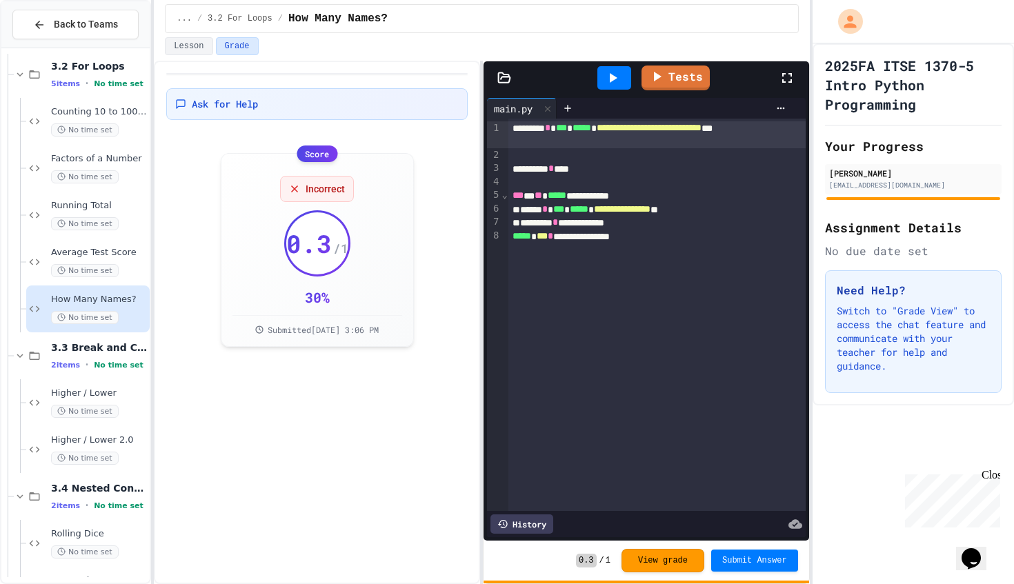
click at [616, 79] on icon at bounding box center [612, 78] width 17 height 17
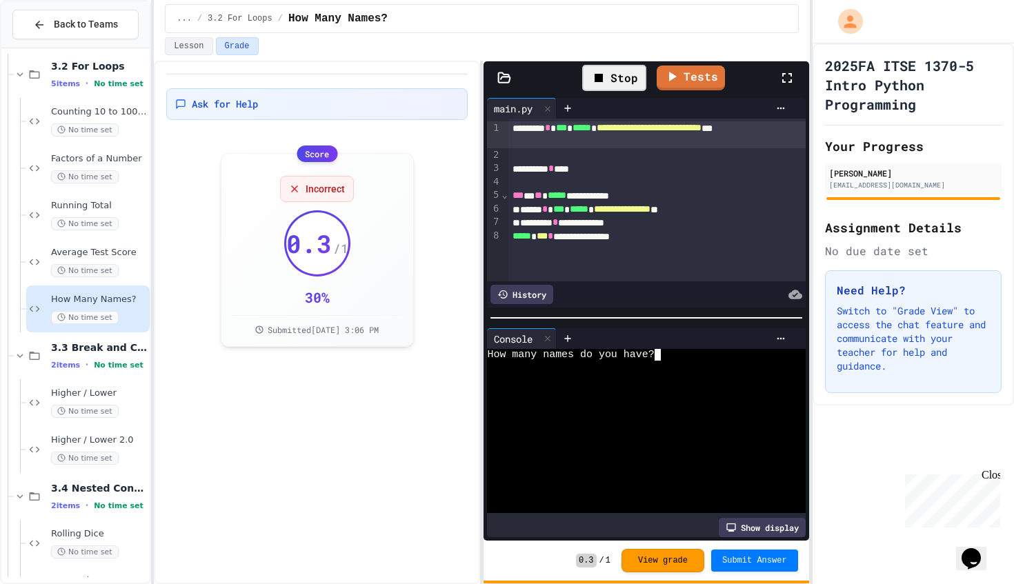
click at [665, 357] on textarea "Terminal input" at bounding box center [664, 355] width 6 height 12
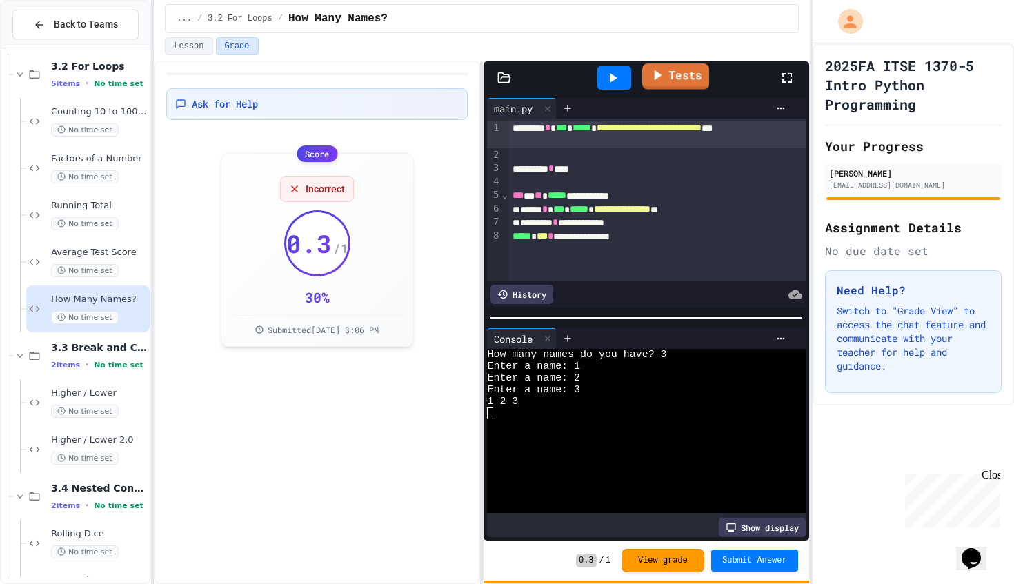
click at [666, 86] on link "Tests" at bounding box center [675, 76] width 67 height 26
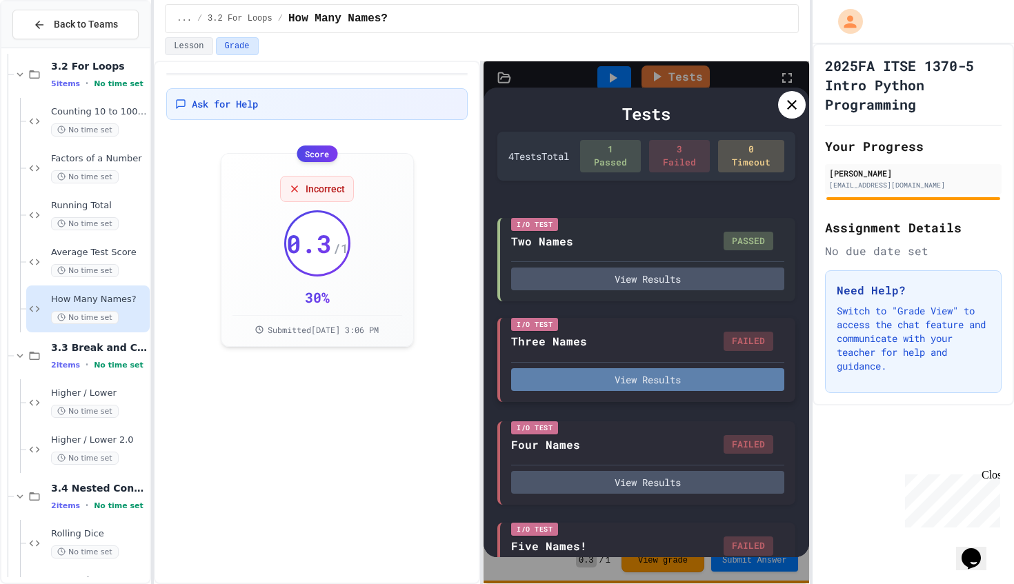
click at [626, 382] on button "View Results" at bounding box center [647, 379] width 272 height 23
type textarea "*"
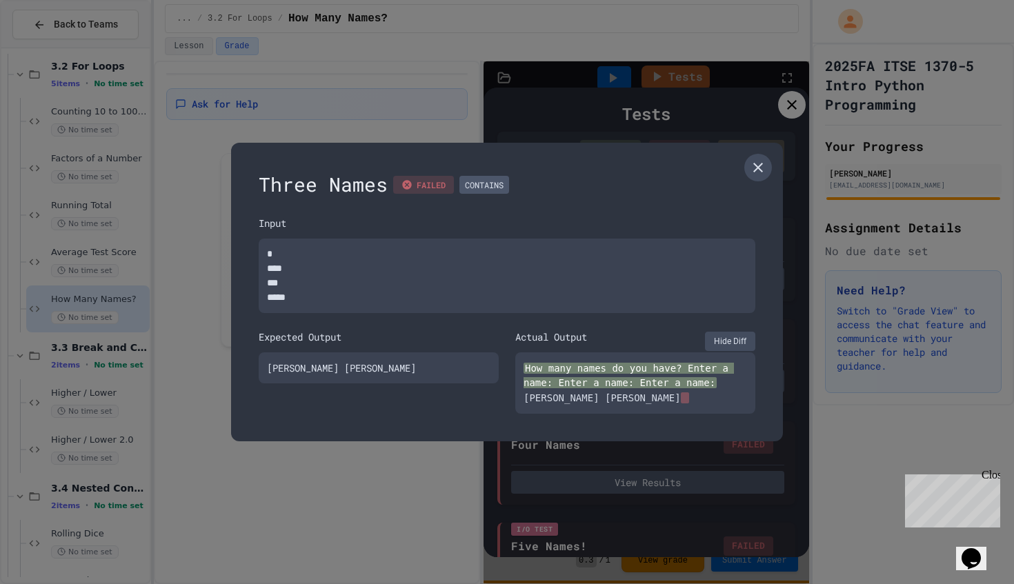
click at [754, 163] on icon at bounding box center [758, 168] width 10 height 10
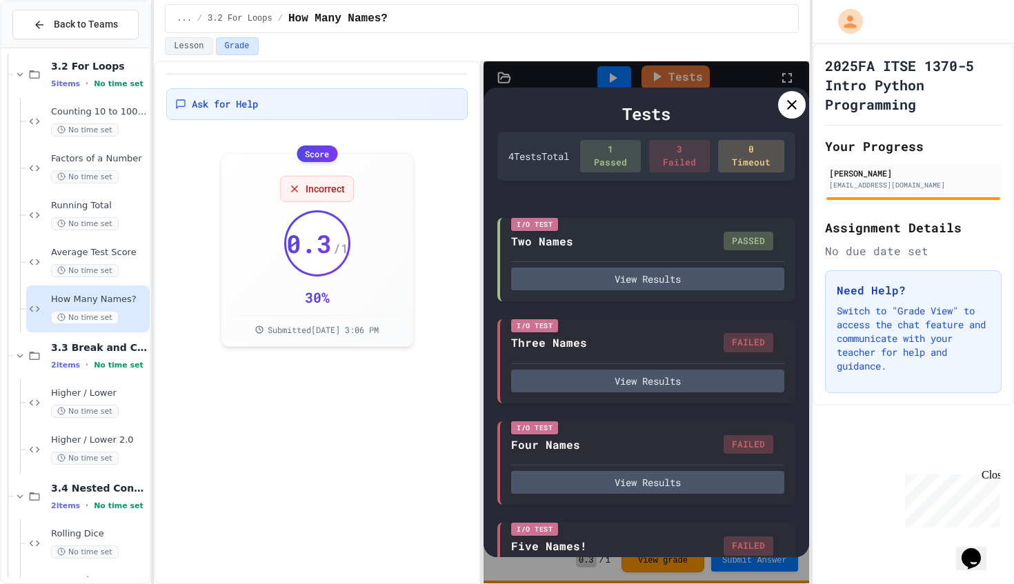
click at [791, 109] on icon at bounding box center [792, 105] width 17 height 17
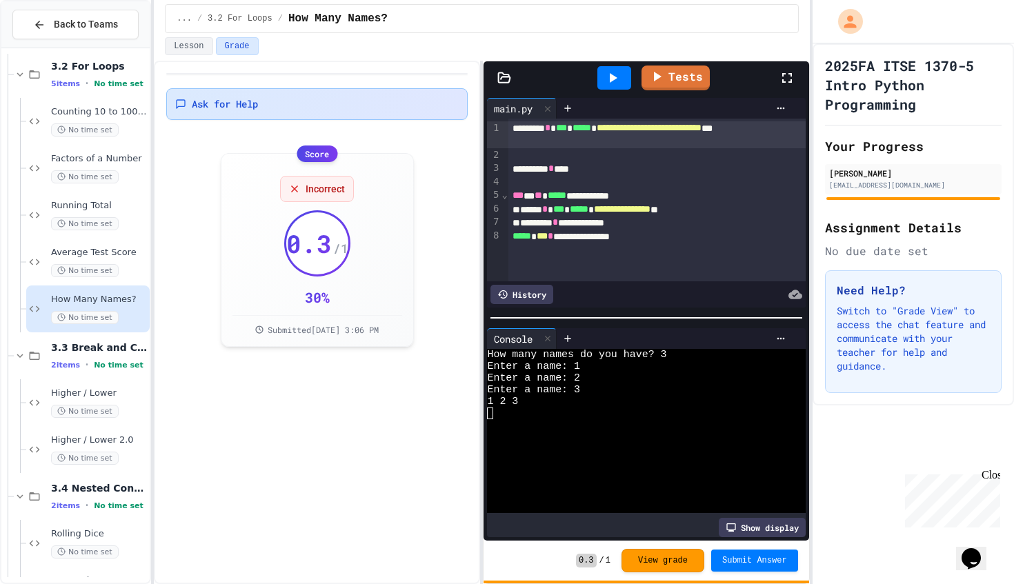
click at [319, 102] on div "Ask for Help" at bounding box center [316, 104] width 283 height 14
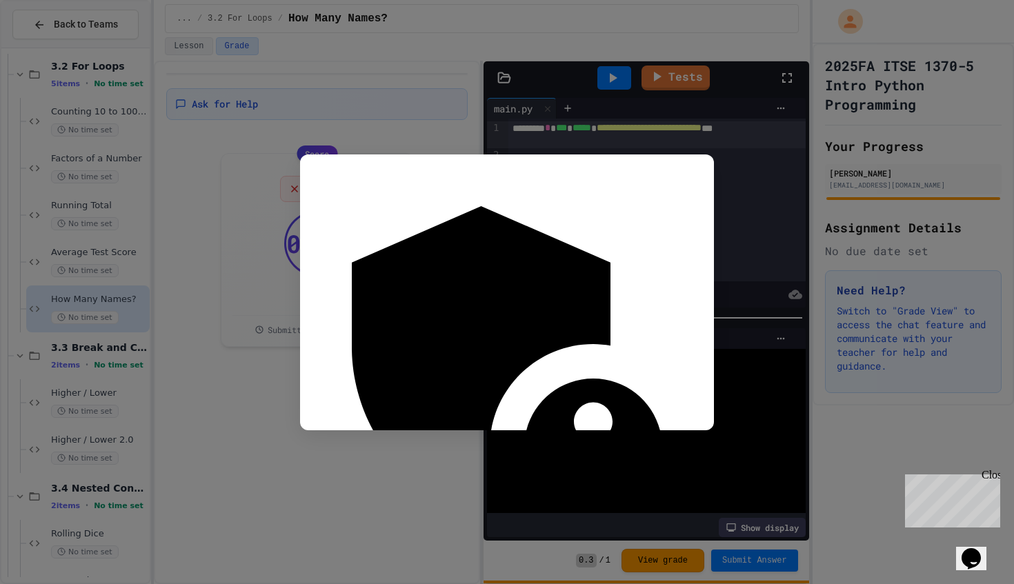
type textarea "**********"
click at [313, 584] on icon "button" at bounding box center [309, 594] width 10 height 10
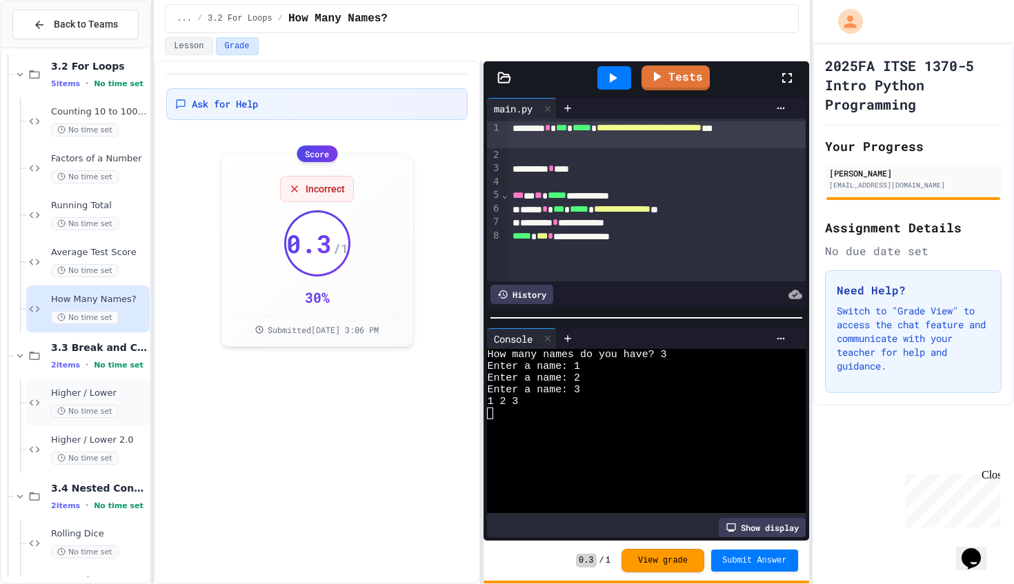
click at [73, 395] on span "Higher / Lower" at bounding box center [99, 394] width 96 height 12
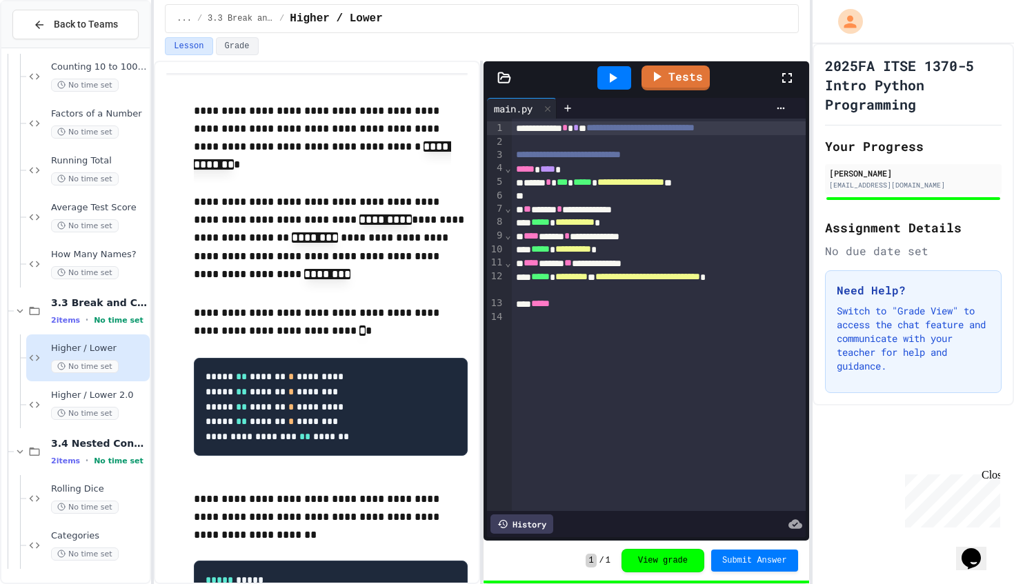
scroll to position [243, 0]
click at [657, 555] on button "View grade" at bounding box center [662, 559] width 83 height 23
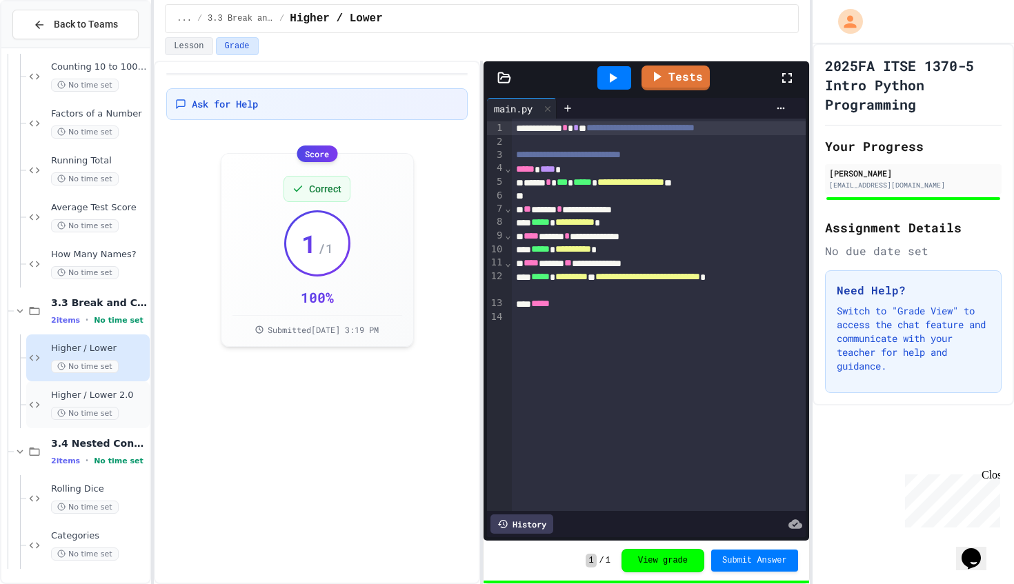
click at [81, 410] on span "No time set" at bounding box center [85, 413] width 68 height 13
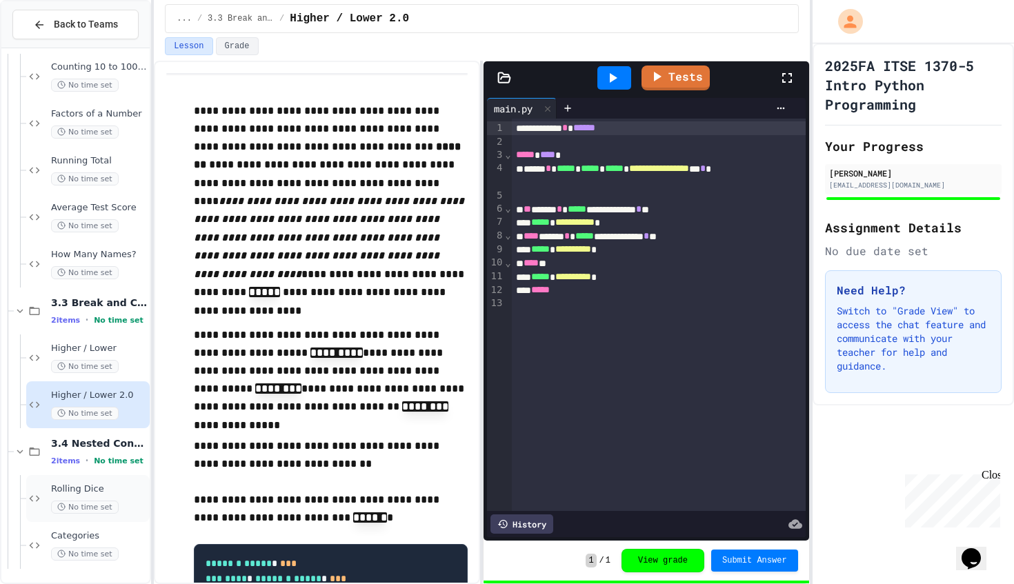
click at [79, 497] on div "Rolling Dice No time set" at bounding box center [99, 499] width 96 height 30
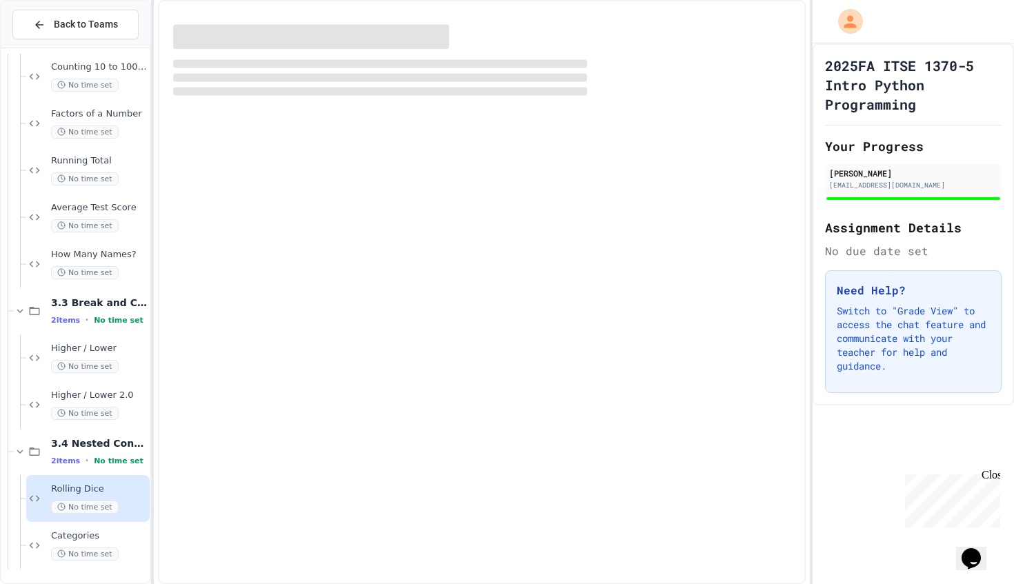
scroll to position [227, 0]
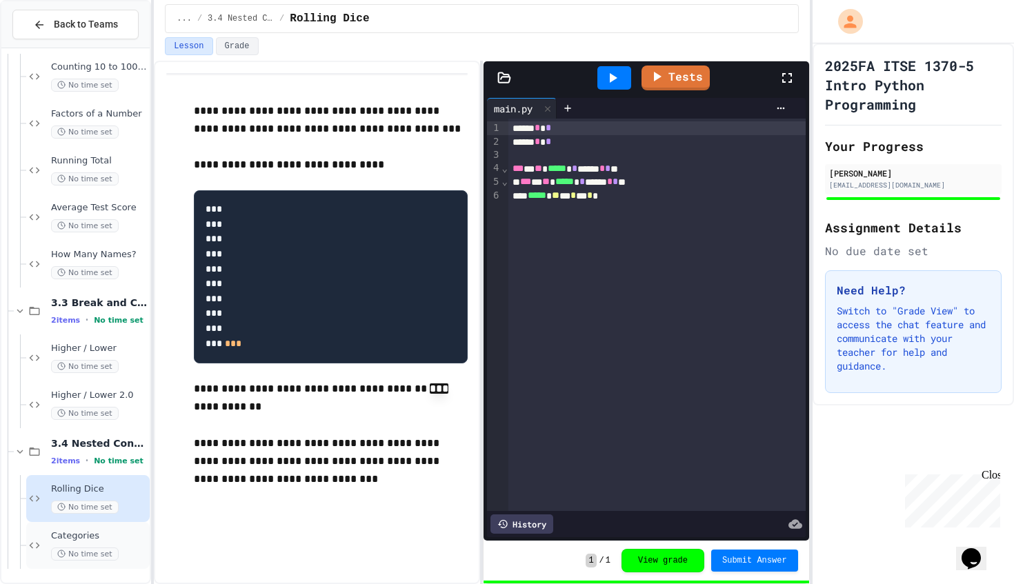
click at [76, 542] on div "Categories No time set" at bounding box center [99, 545] width 96 height 30
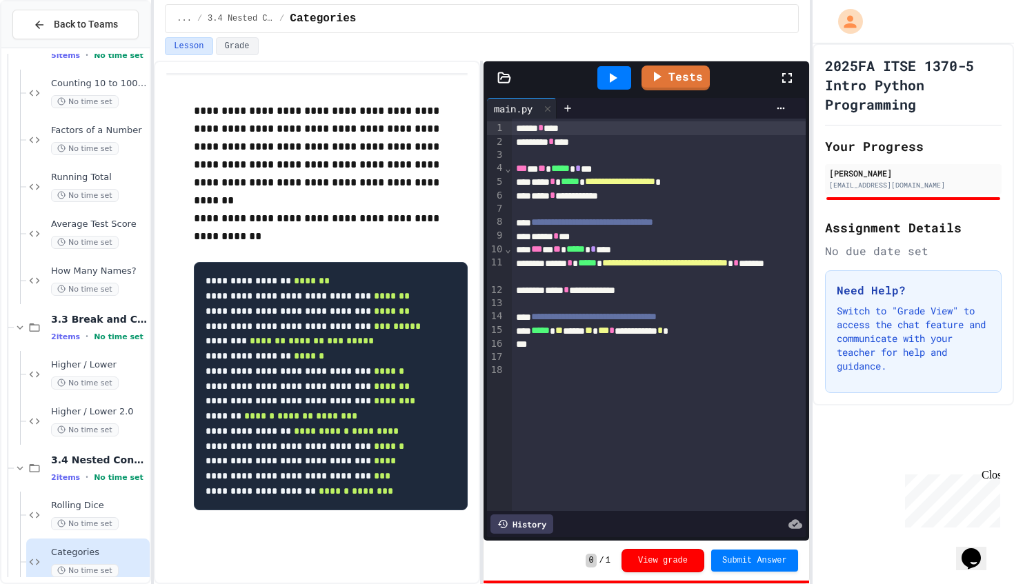
click at [188, 49] on button "Lesson" at bounding box center [189, 46] width 48 height 18
